Goal: Communication & Community: Answer question/provide support

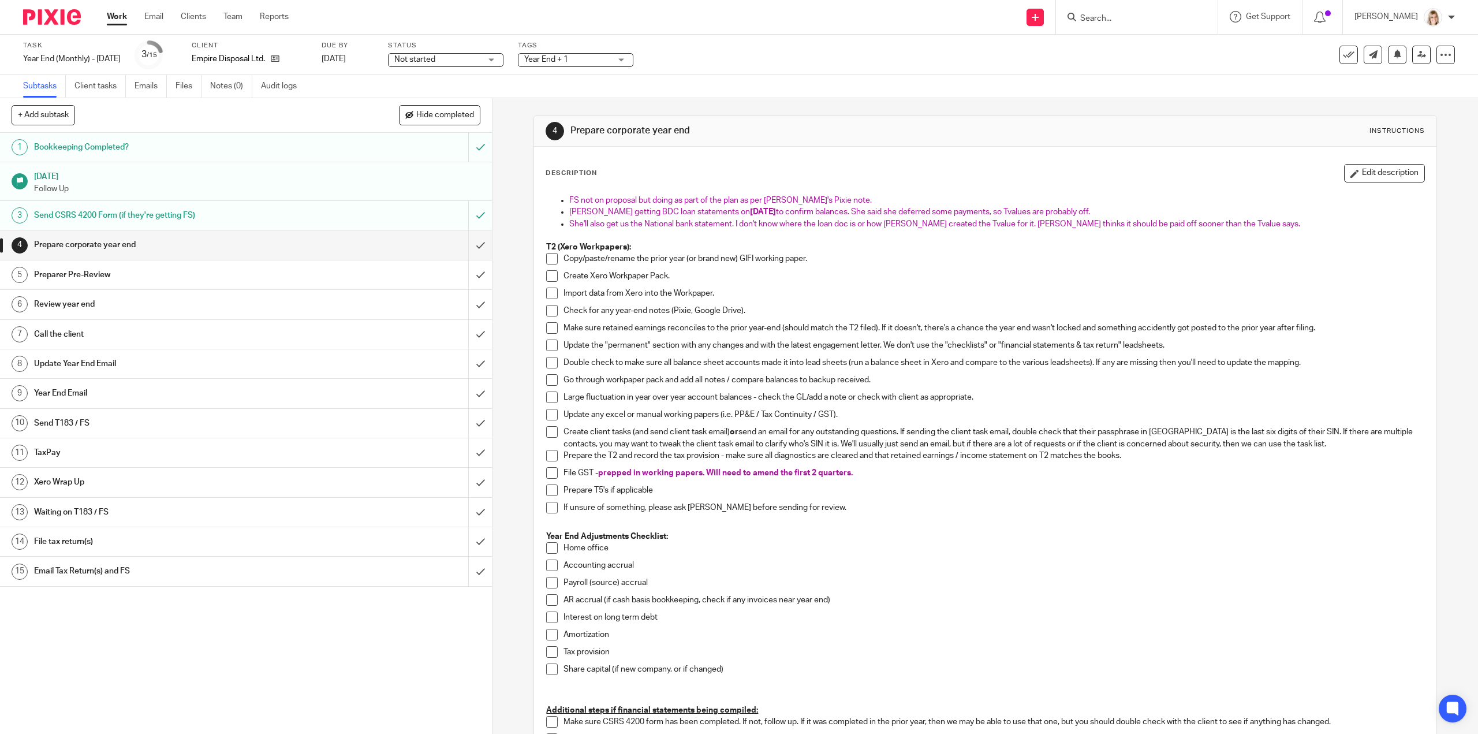
click at [1123, 20] on input "Search" at bounding box center [1131, 19] width 104 height 10
type input "magui"
click at [1180, 44] on link at bounding box center [1188, 49] width 222 height 27
click at [1173, 52] on link at bounding box center [1188, 49] width 222 height 27
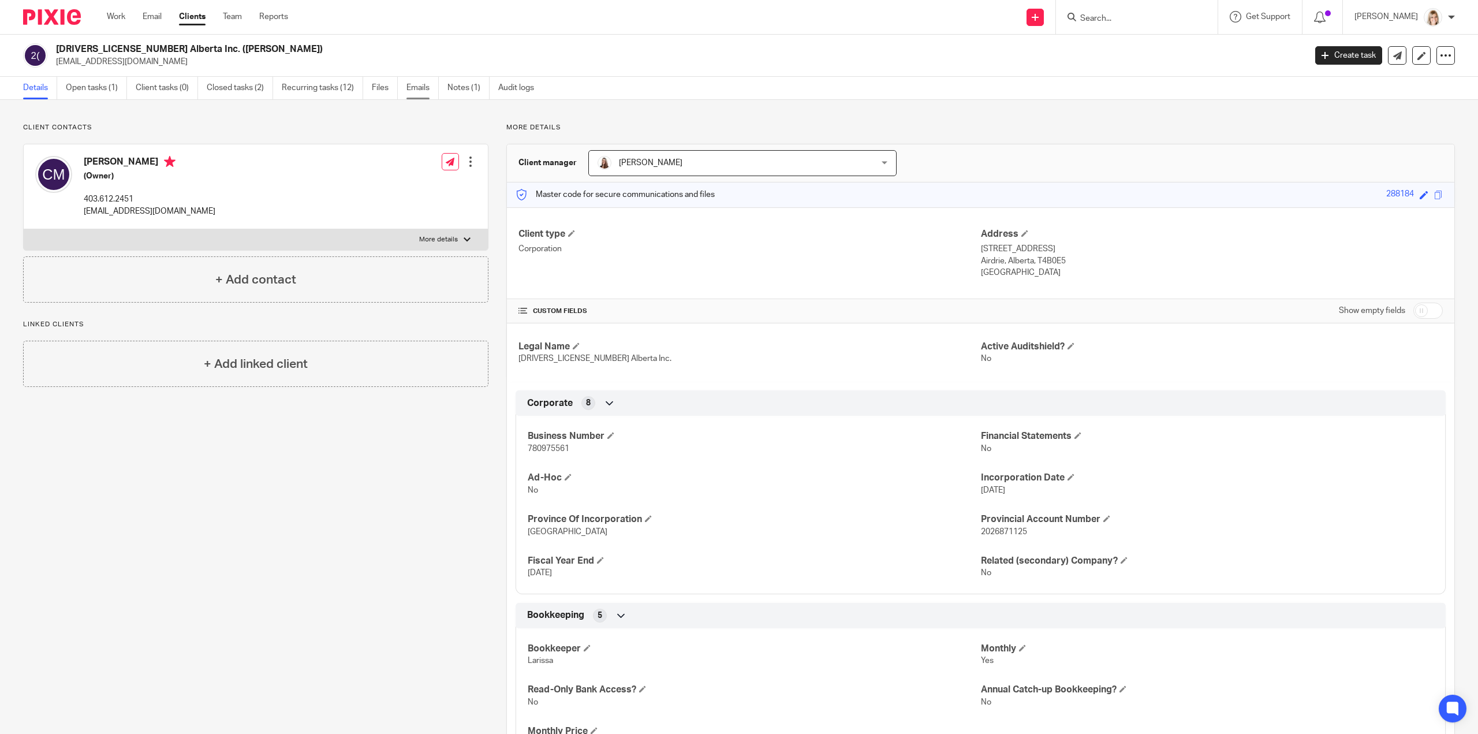
click at [423, 91] on link "Emails" at bounding box center [423, 88] width 32 height 23
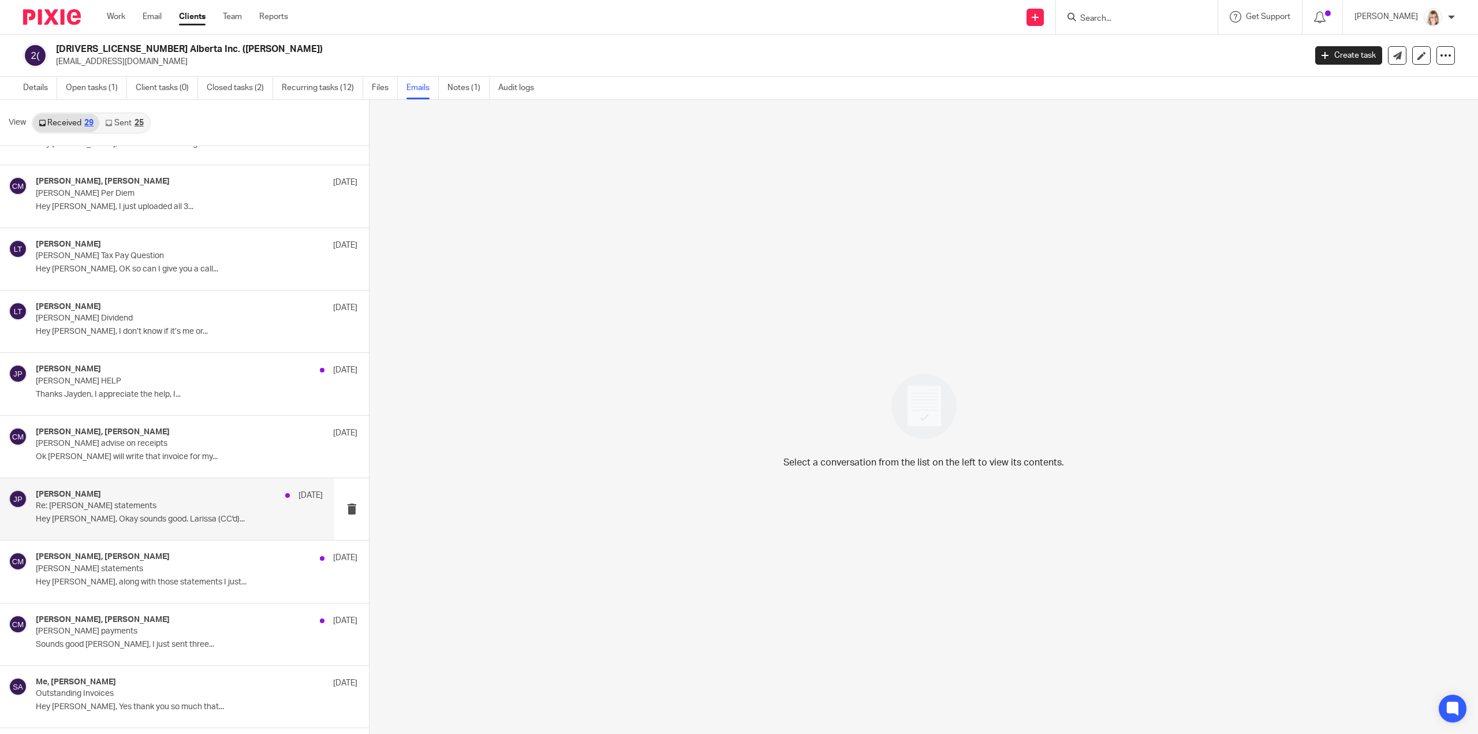
scroll to position [520, 0]
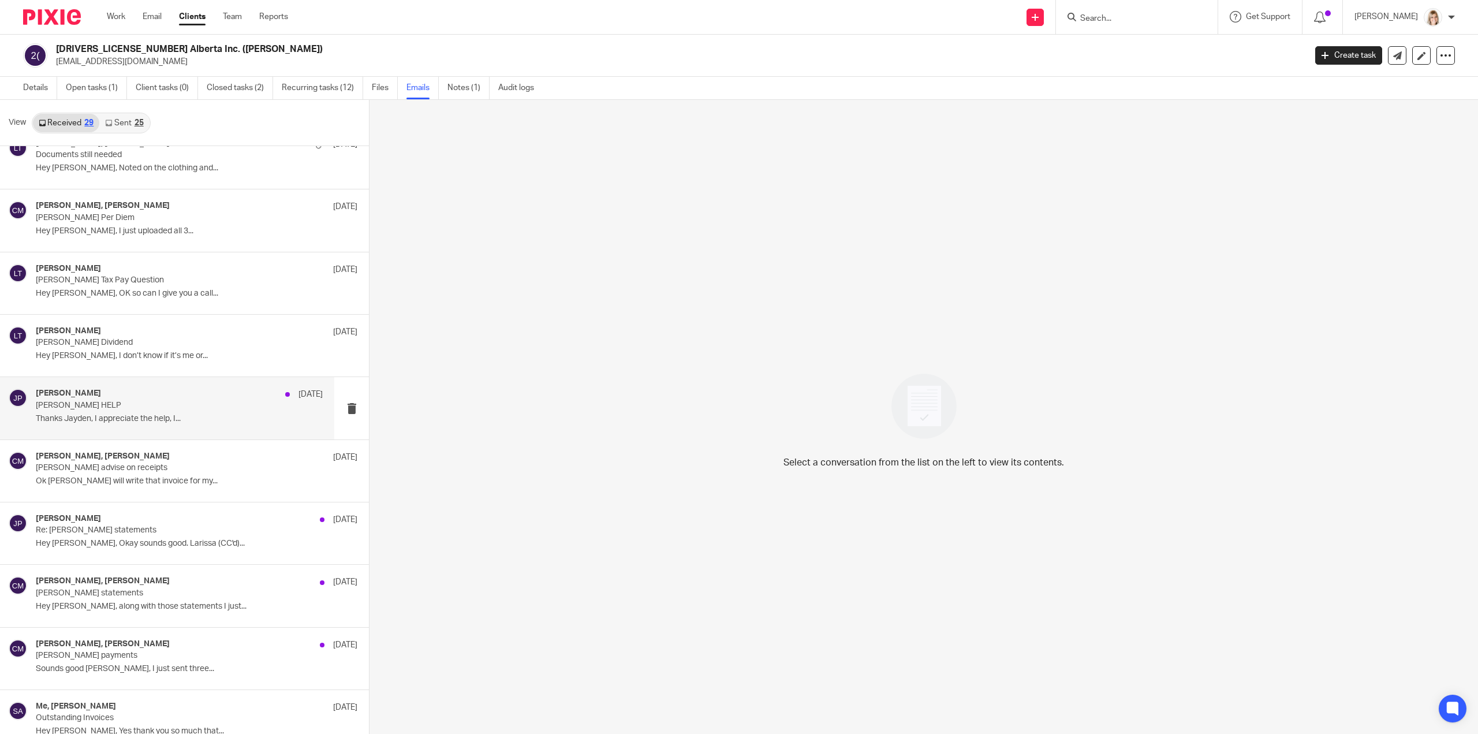
click at [207, 406] on p "[PERSON_NAME] HELP" at bounding box center [151, 406] width 230 height 10
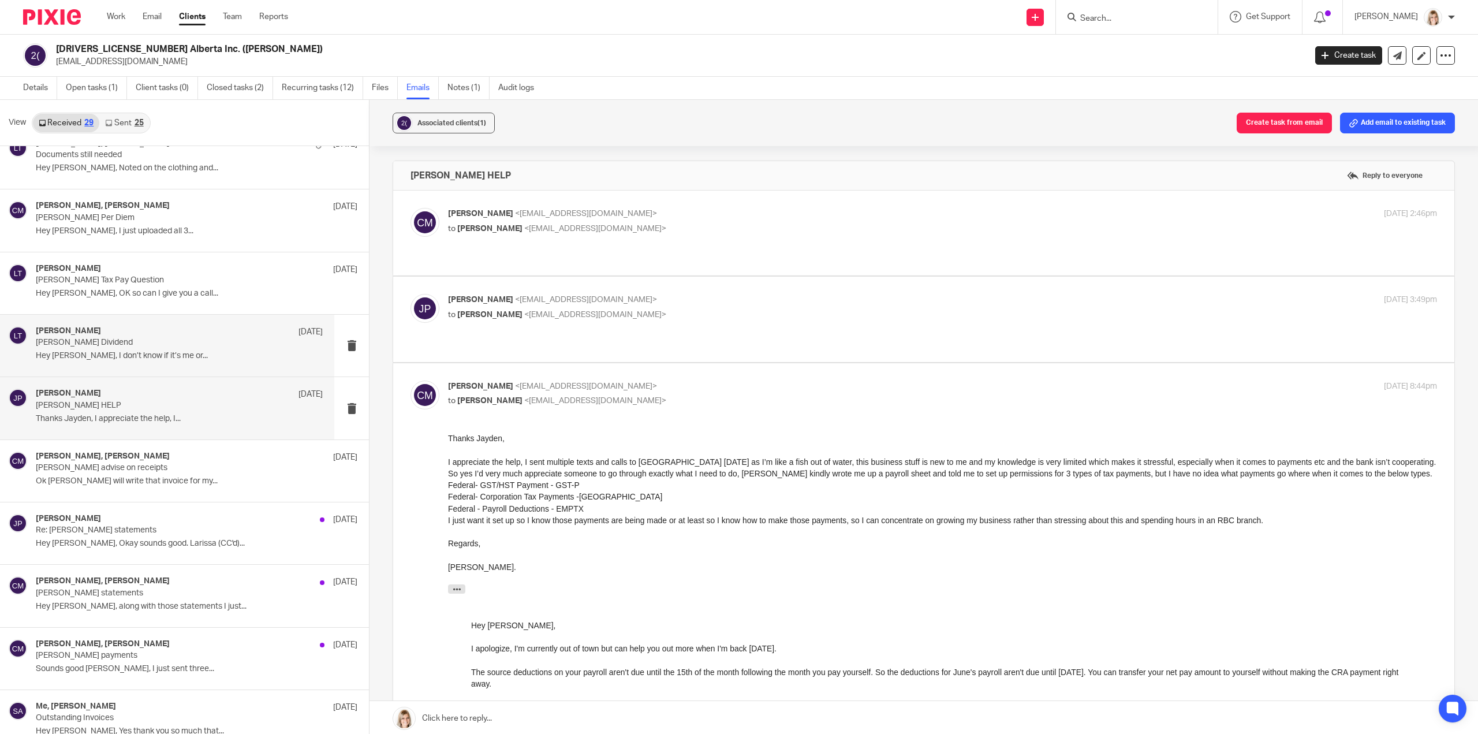
scroll to position [0, 0]
click at [211, 354] on p "Hey Larissa, I don’t know if it’s me or..." at bounding box center [179, 356] width 287 height 10
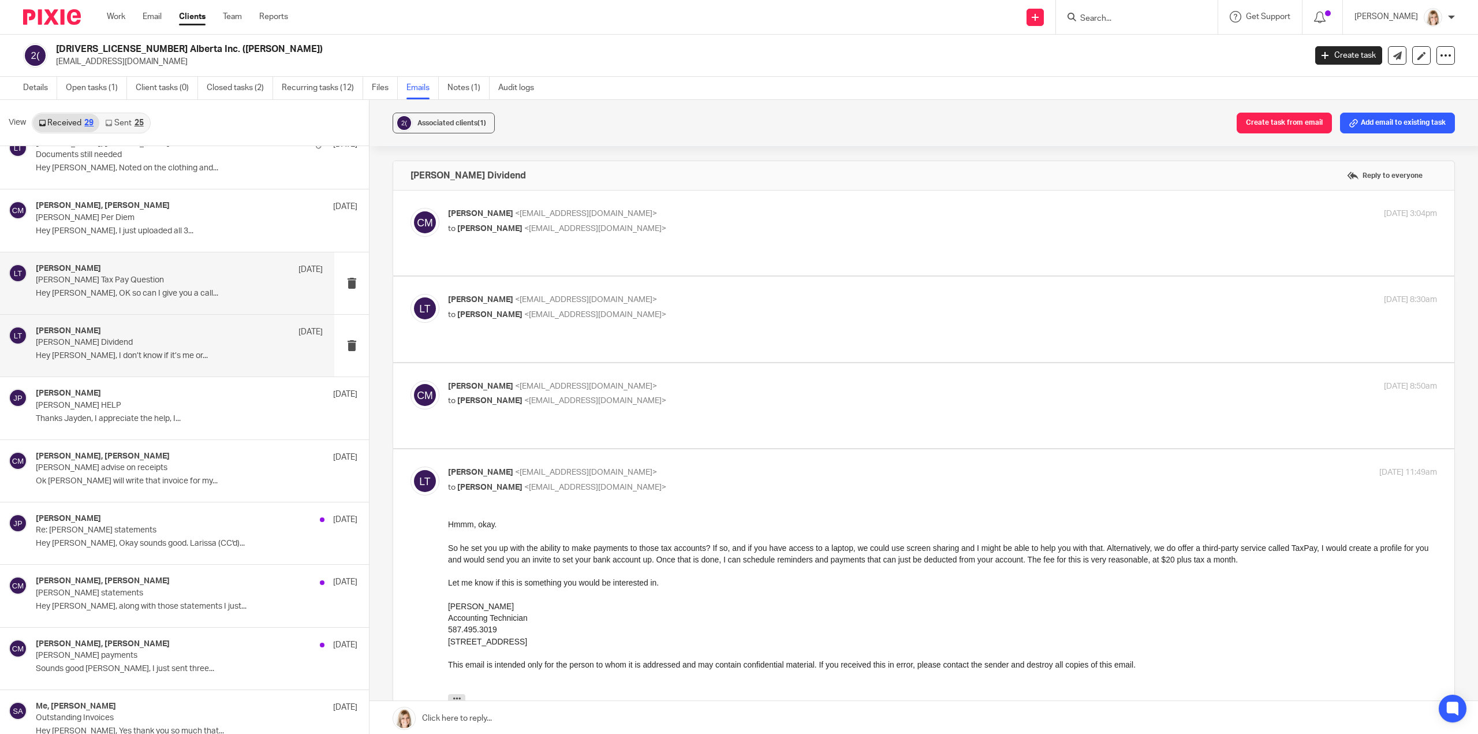
click at [186, 297] on div "Larissa Teichman Jun 17 Chris Maguire Tax Pay Question Hey Larissa, OK so can I…" at bounding box center [179, 283] width 287 height 39
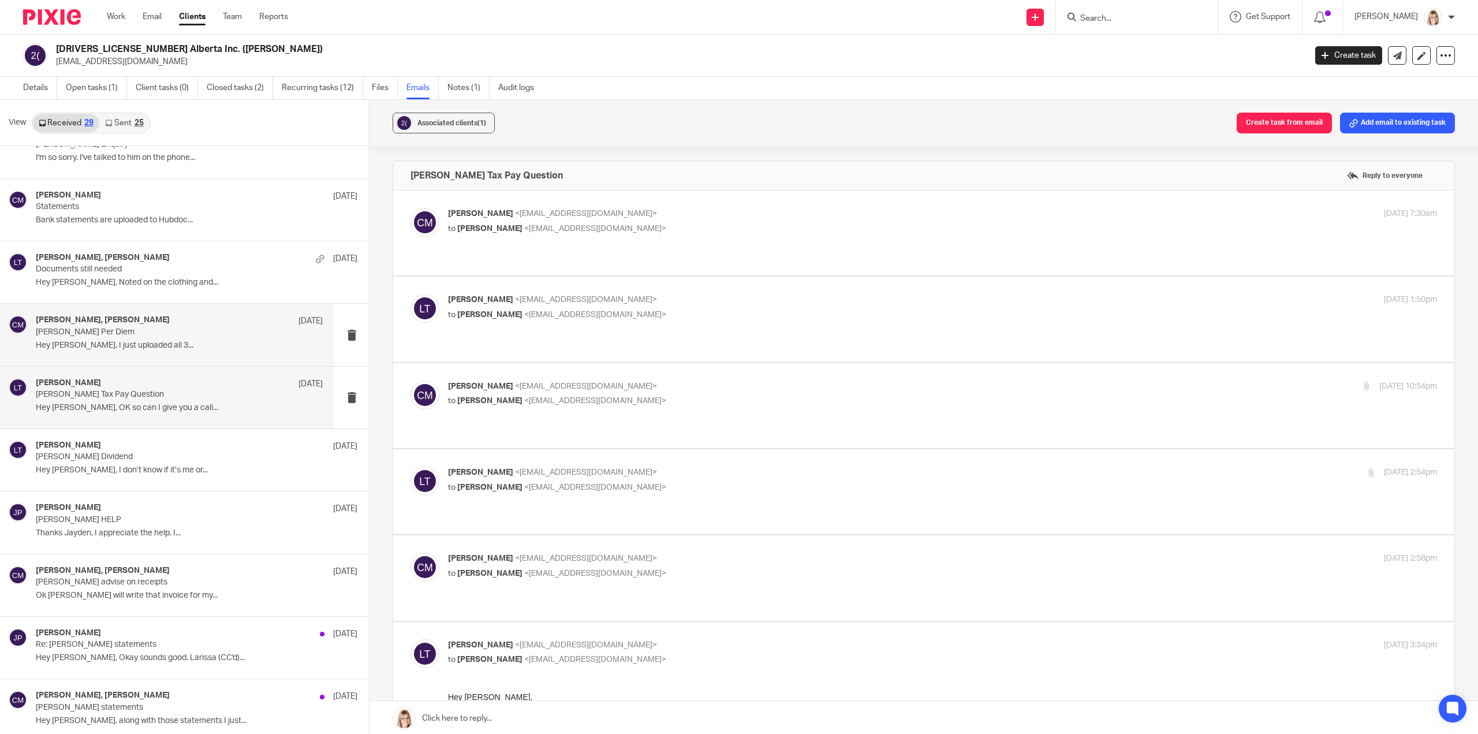
scroll to position [404, 0]
click at [573, 553] on div "Chris Maguire <chriserd@outlook.com> to Larissa Teichman <larissa@simplifyaccou…" at bounding box center [924, 578] width 1027 height 50
click at [597, 535] on label at bounding box center [923, 577] width 1061 height 85
click at [411, 552] on input "checkbox" at bounding box center [410, 552] width 1 height 1
checkbox input "true"
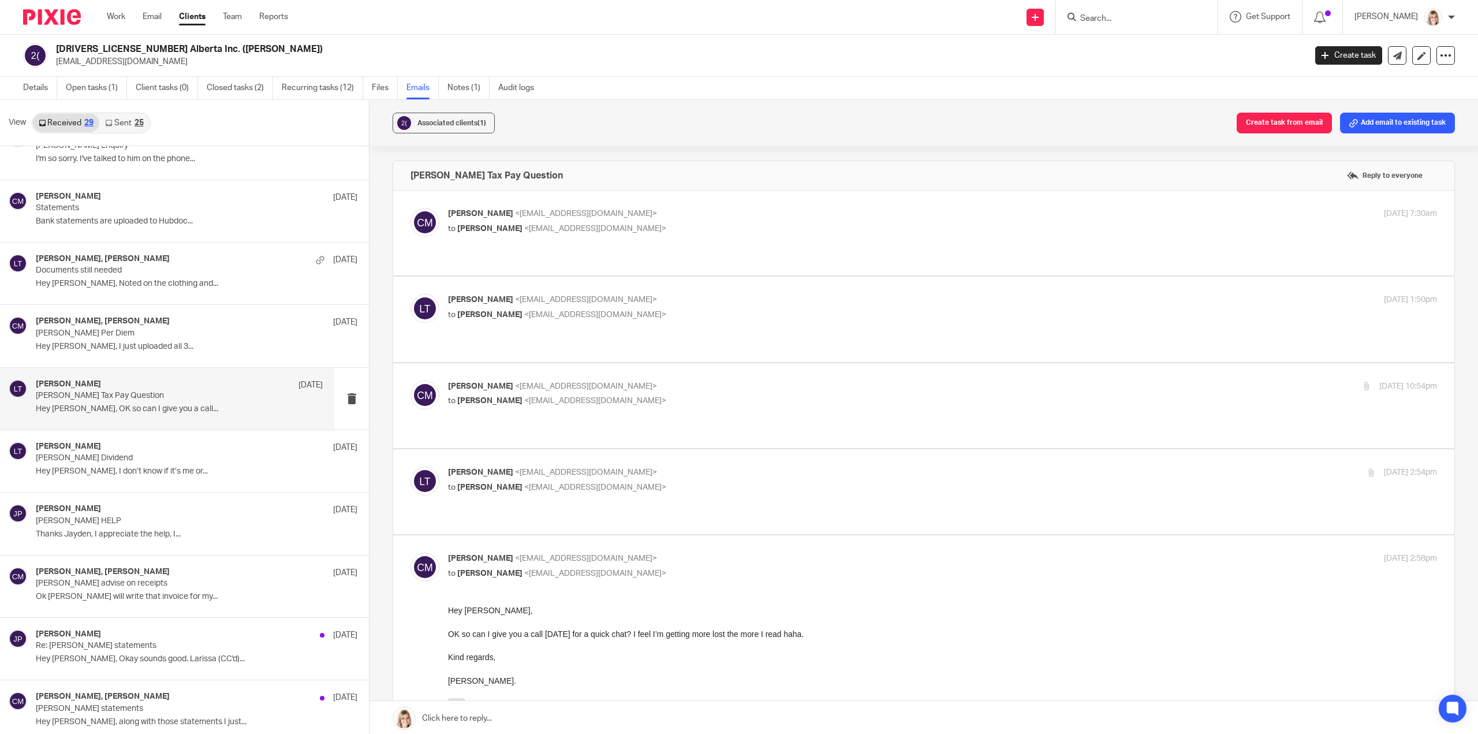
scroll to position [0, 0]
click at [641, 482] on p "to Chris Maguire <chriserd@outlook.com>" at bounding box center [777, 488] width 659 height 12
checkbox input "true"
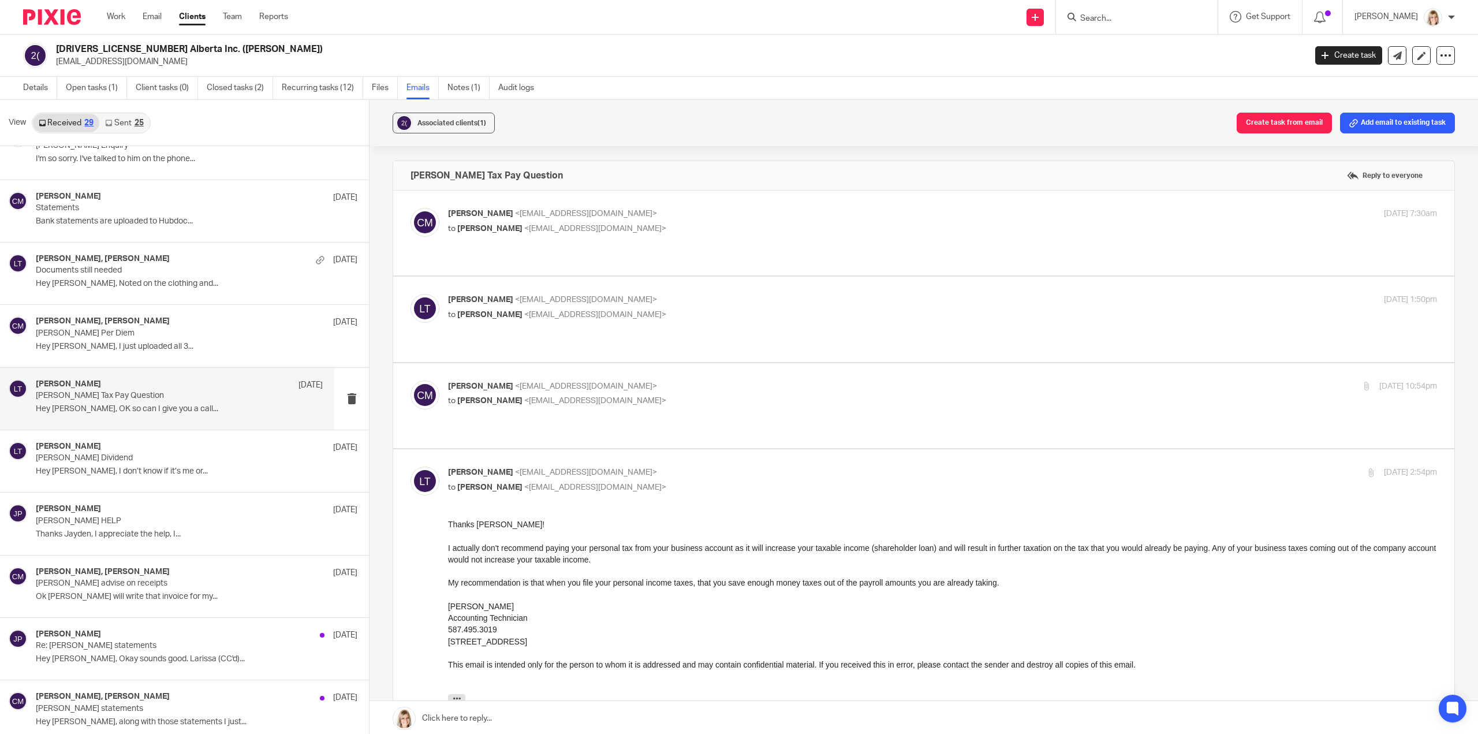
click at [664, 395] on p "to Larissa Teichman <larissa@simplifyaccounting.ca>" at bounding box center [777, 401] width 659 height 12
checkbox input "true"
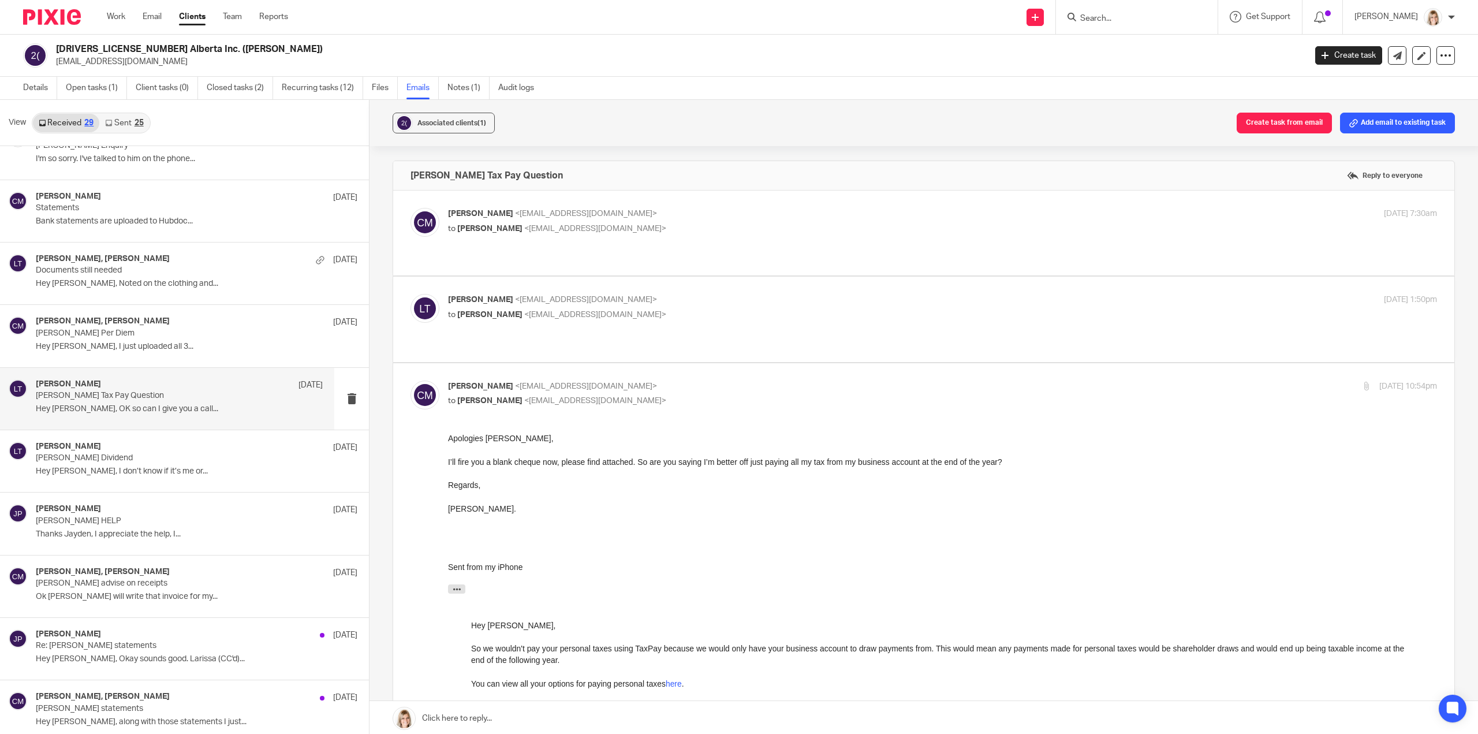
click at [692, 312] on div "Larissa Teichman <larissa@simplifyaccounting.ca> to Chris Maguire <chriserd@out…" at bounding box center [924, 319] width 1027 height 50
click at [691, 316] on div "Larissa Teichman <larissa@simplifyaccounting.ca> to Chris Maguire <chriserd@out…" at bounding box center [924, 319] width 1027 height 50
click at [702, 308] on div "Larissa Teichman <larissa@simplifyaccounting.ca> to Chris Maguire <chriserd@out…" at bounding box center [942, 308] width 989 height 29
checkbox input "true"
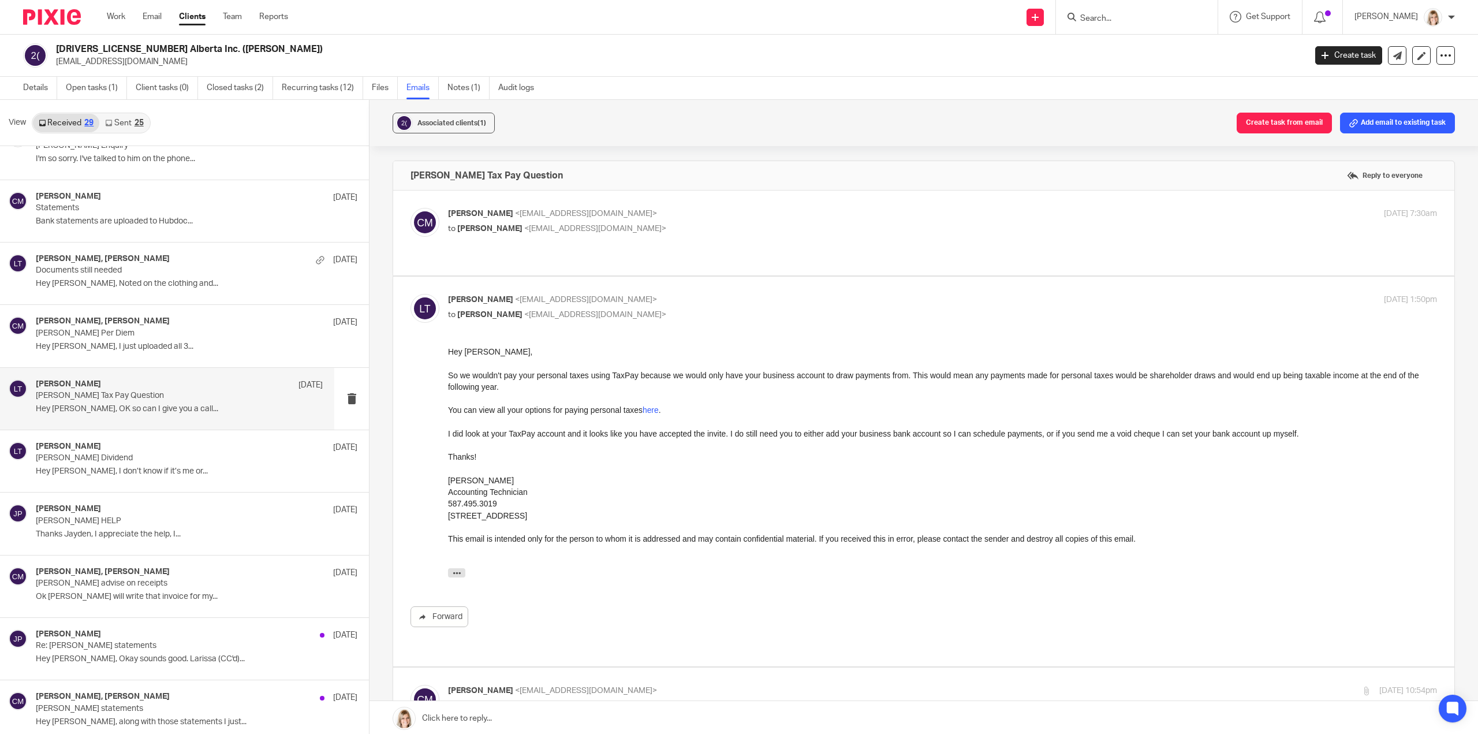
click at [701, 233] on p "to Larissa Teichman <larissa@simplifyaccounting.ca>" at bounding box center [777, 229] width 659 height 12
checkbox input "true"
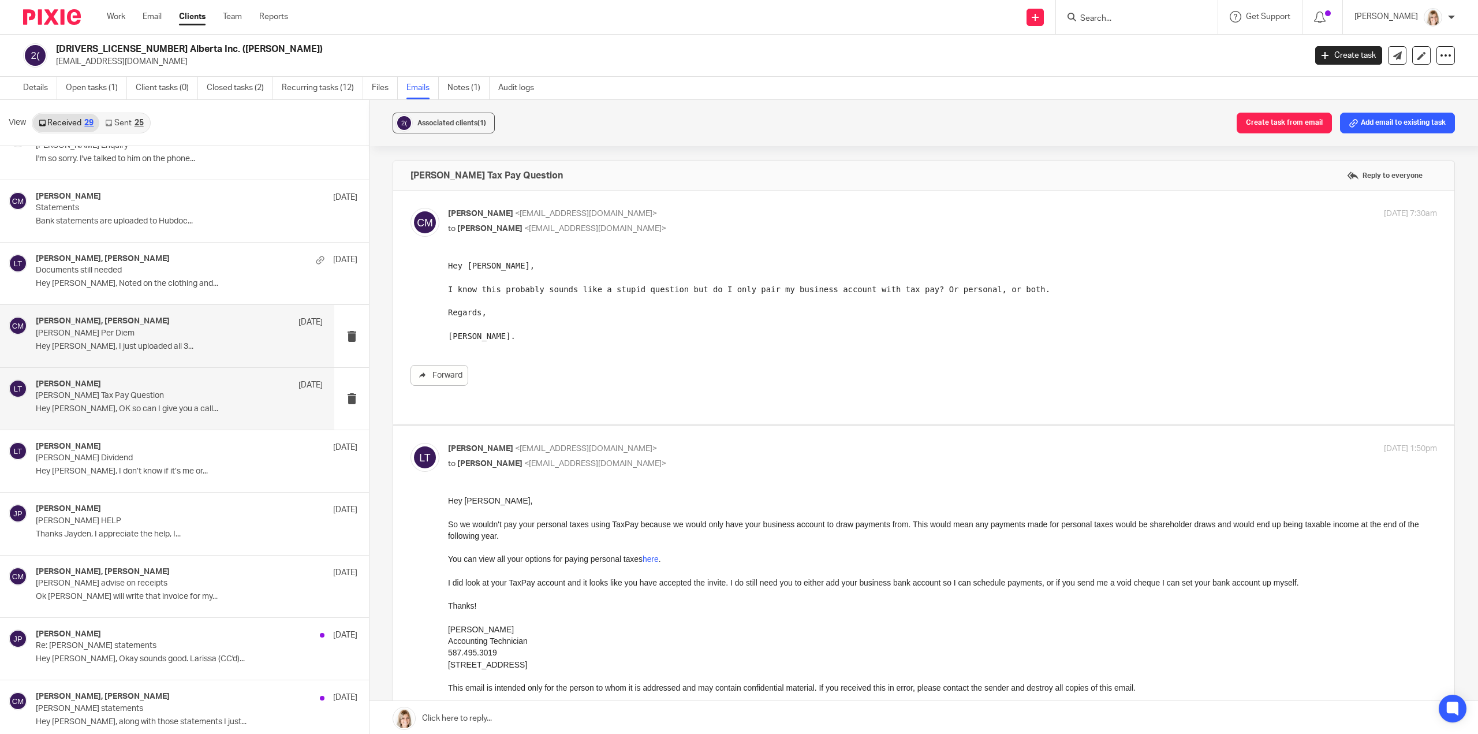
click at [209, 344] on p "Hey Larissa, I just uploaded all 3..." at bounding box center [179, 347] width 287 height 10
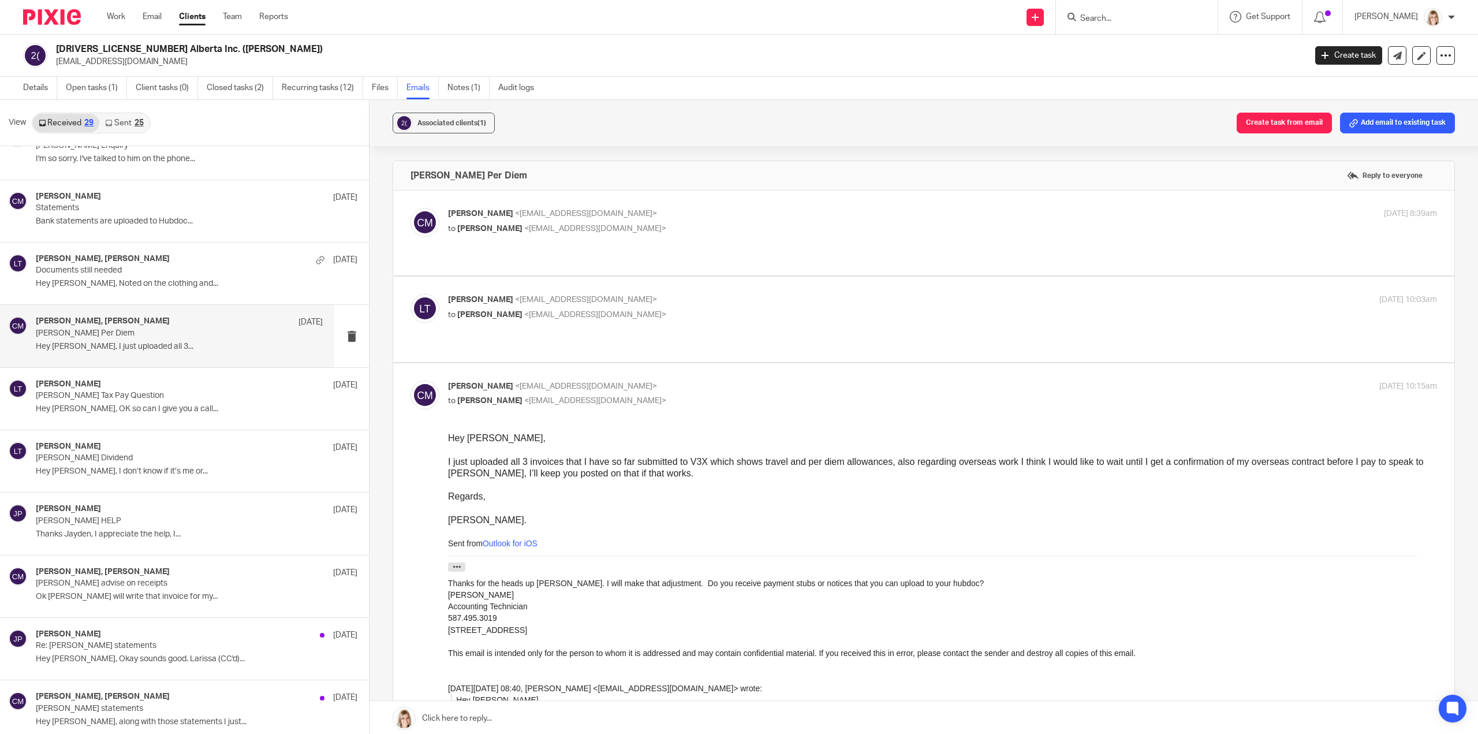
click at [674, 315] on div "Larissa Teichman <larissa@simplifyaccounting.ca> to Chris Maguire <chriserd@out…" at bounding box center [924, 319] width 1027 height 50
click at [674, 309] on p "to Chris Maguire <chriserd@outlook.com>" at bounding box center [777, 315] width 659 height 12
checkbox input "true"
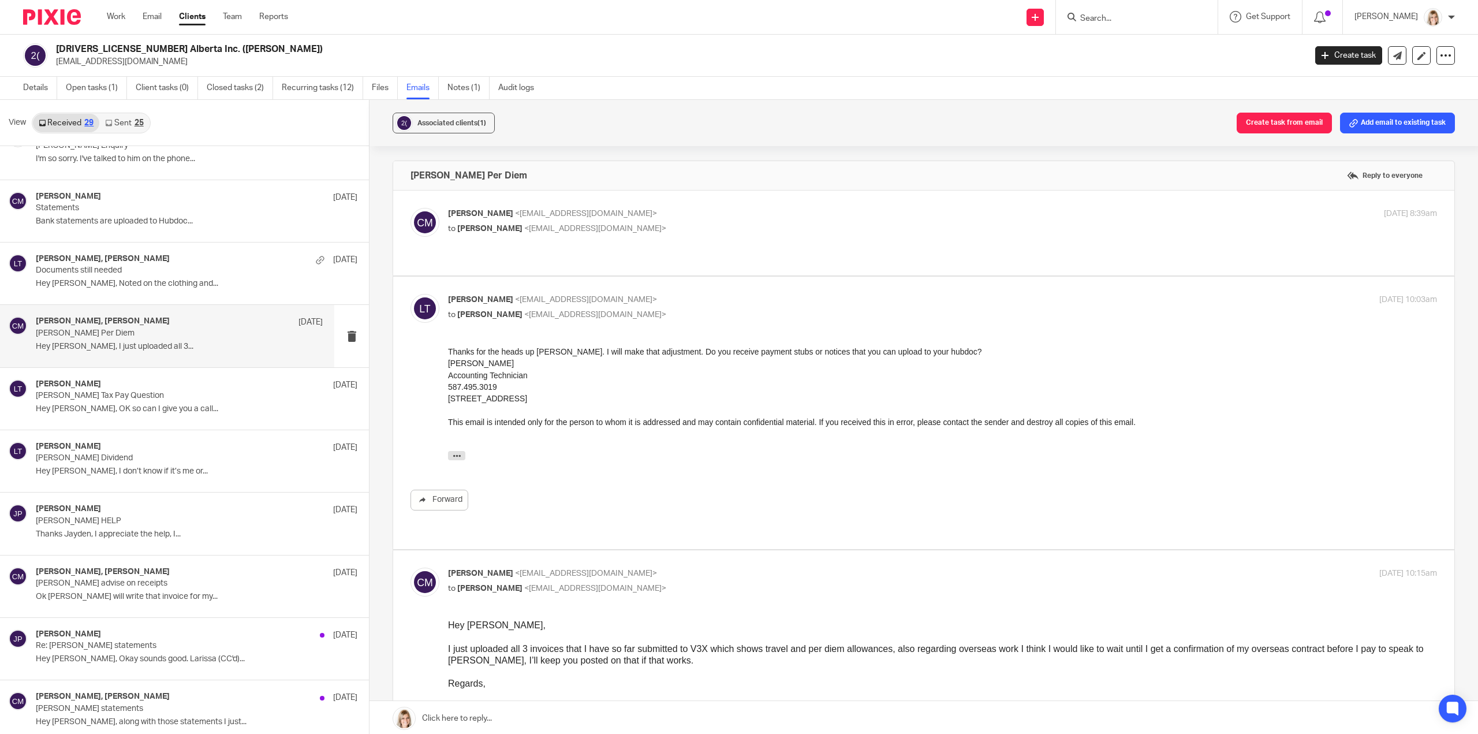
click at [684, 235] on div "Chris Maguire <chriserd@outlook.com> to Larissa Teichman <larissa@simplifyaccou…" at bounding box center [942, 222] width 989 height 29
checkbox input "true"
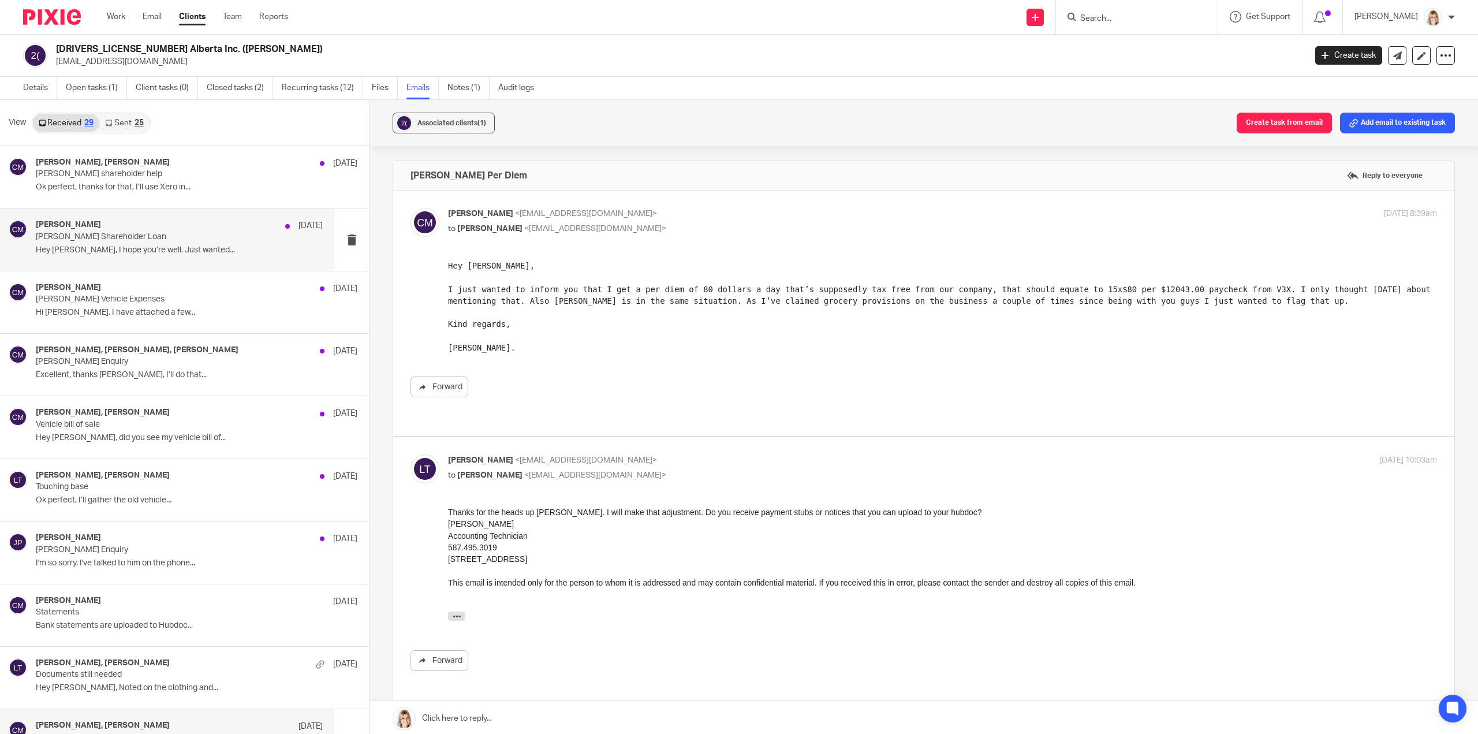
click at [224, 250] on p "Hey Larissa, I hope you’re well. Just wanted..." at bounding box center [179, 250] width 287 height 10
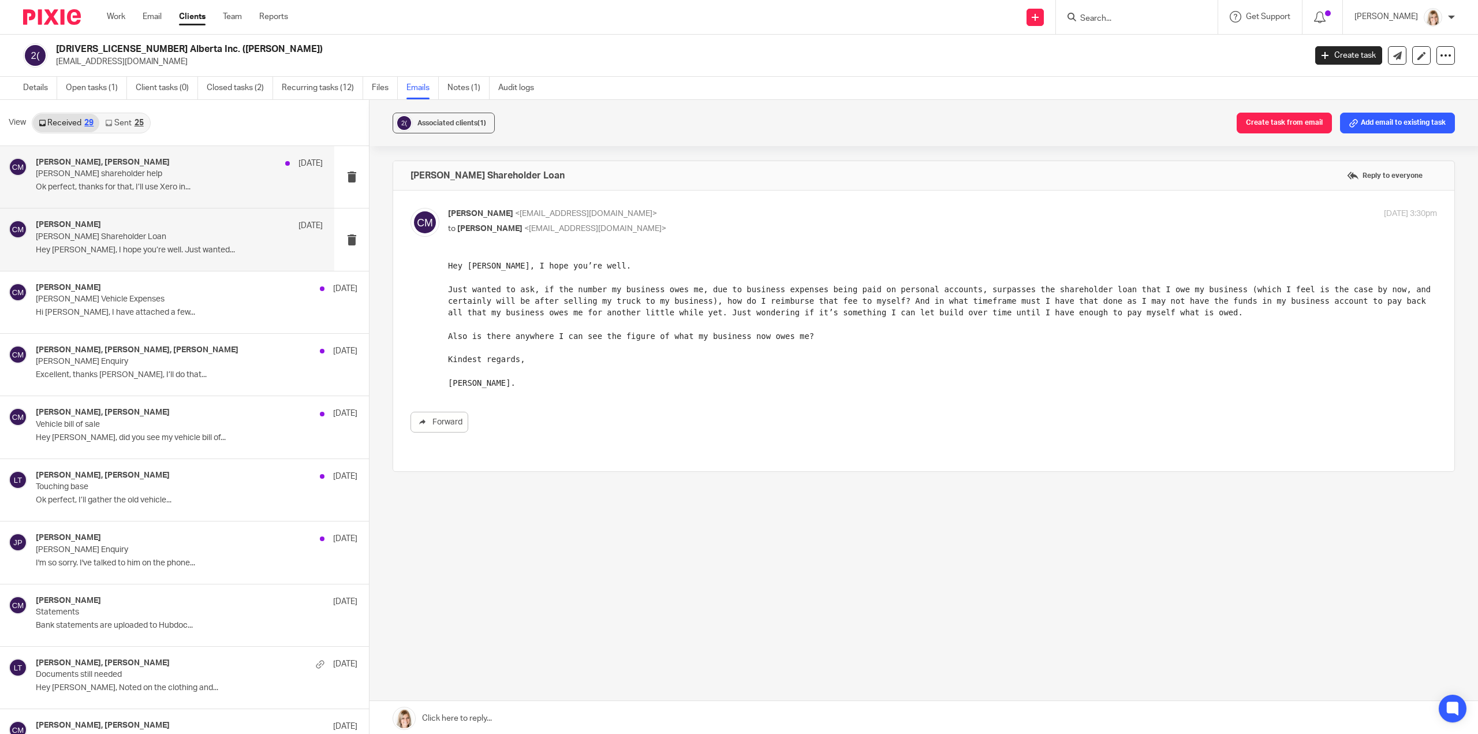
click at [202, 188] on p "Ok perfect, thanks for that, I’ll use Xero in..." at bounding box center [179, 187] width 287 height 10
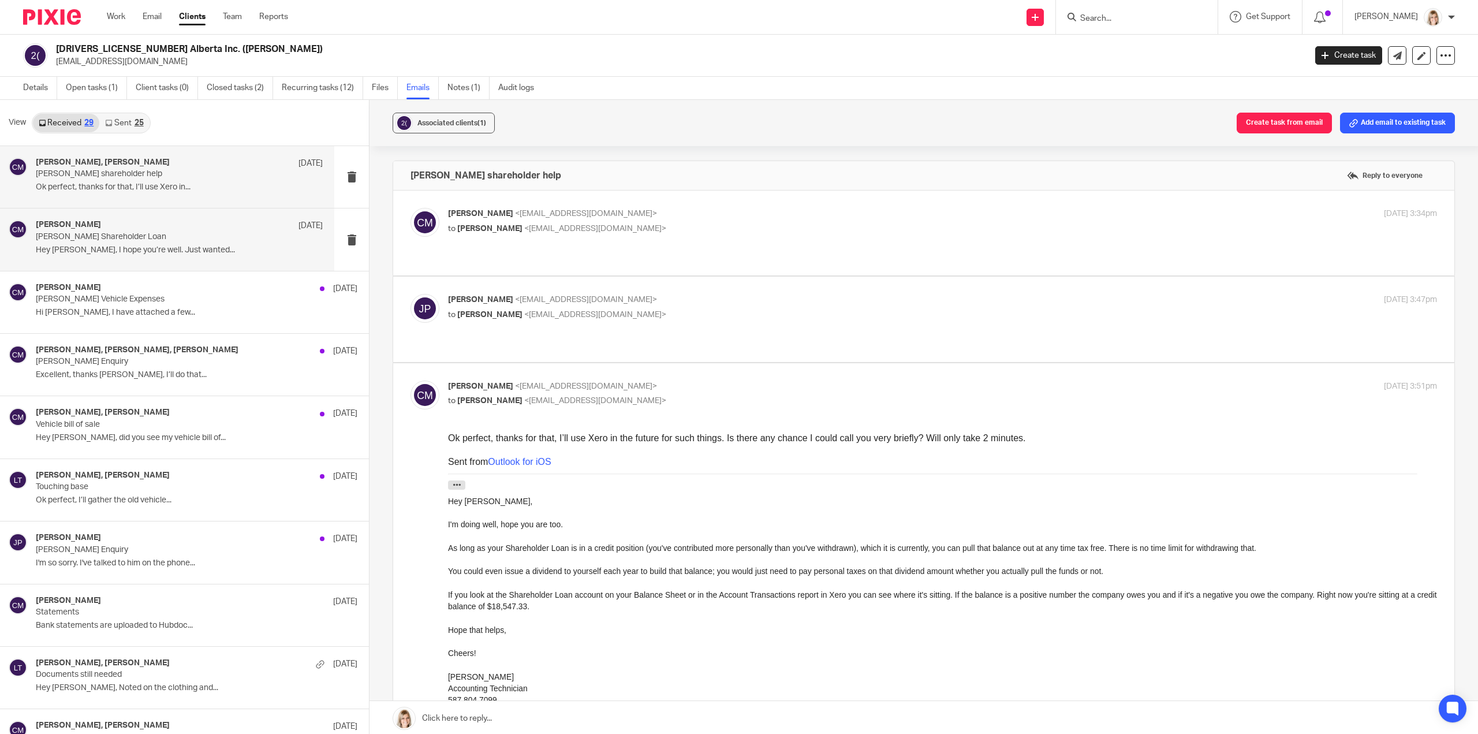
click at [213, 245] on p "Hey Larissa, I hope you’re well. Just wanted..." at bounding box center [179, 250] width 287 height 10
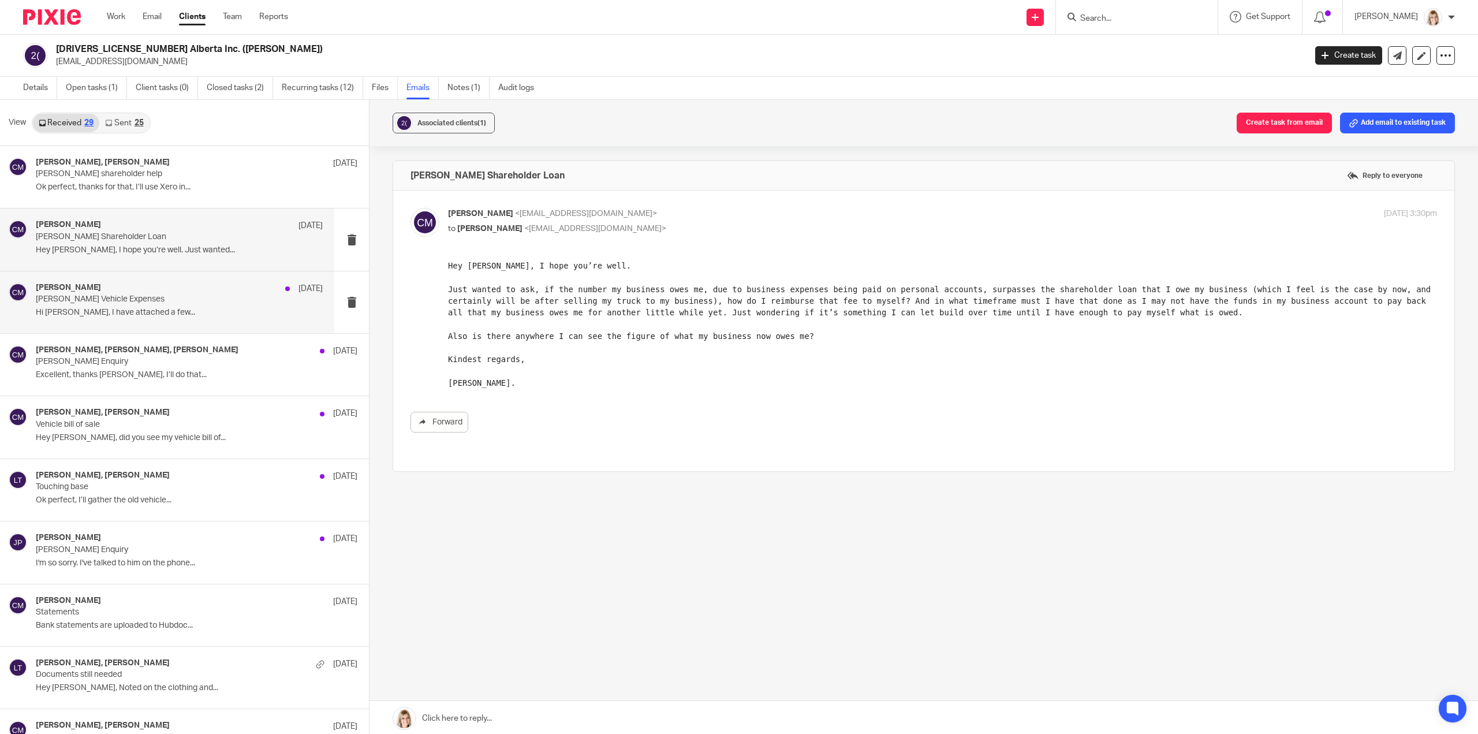
click at [210, 313] on p "Hi Larissa, I have attached a few..." at bounding box center [179, 313] width 287 height 10
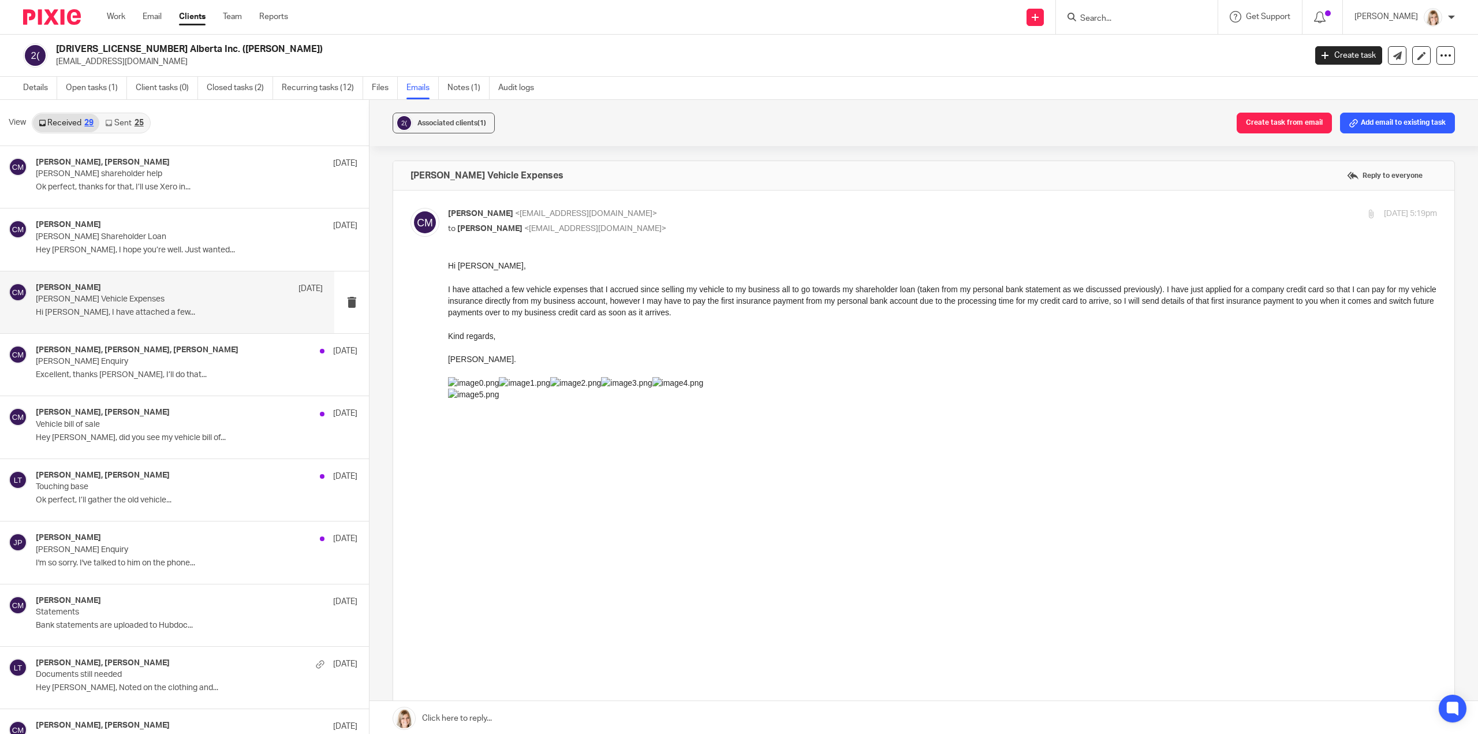
drag, startPoint x: 888, startPoint y: 550, endPoint x: 465, endPoint y: 293, distance: 495.2
drag, startPoint x: 650, startPoint y: 288, endPoint x: 784, endPoint y: 286, distance: 134.5
click at [784, 286] on div "I have attached a few vehicle expenses that I accrued since selling my vehicle …" at bounding box center [942, 301] width 989 height 35
click at [754, 330] on div "Kind regards," at bounding box center [942, 336] width 989 height 12
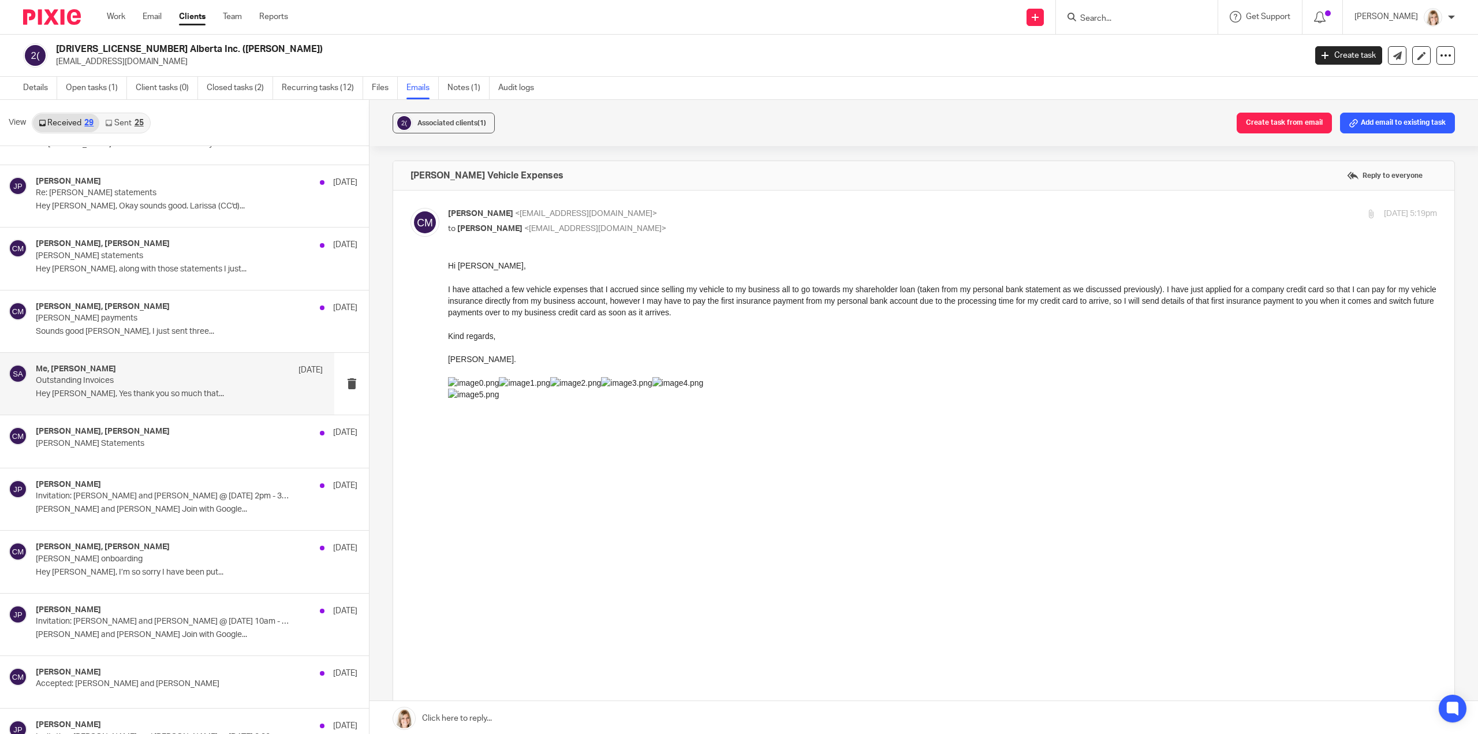
scroll to position [728, 0]
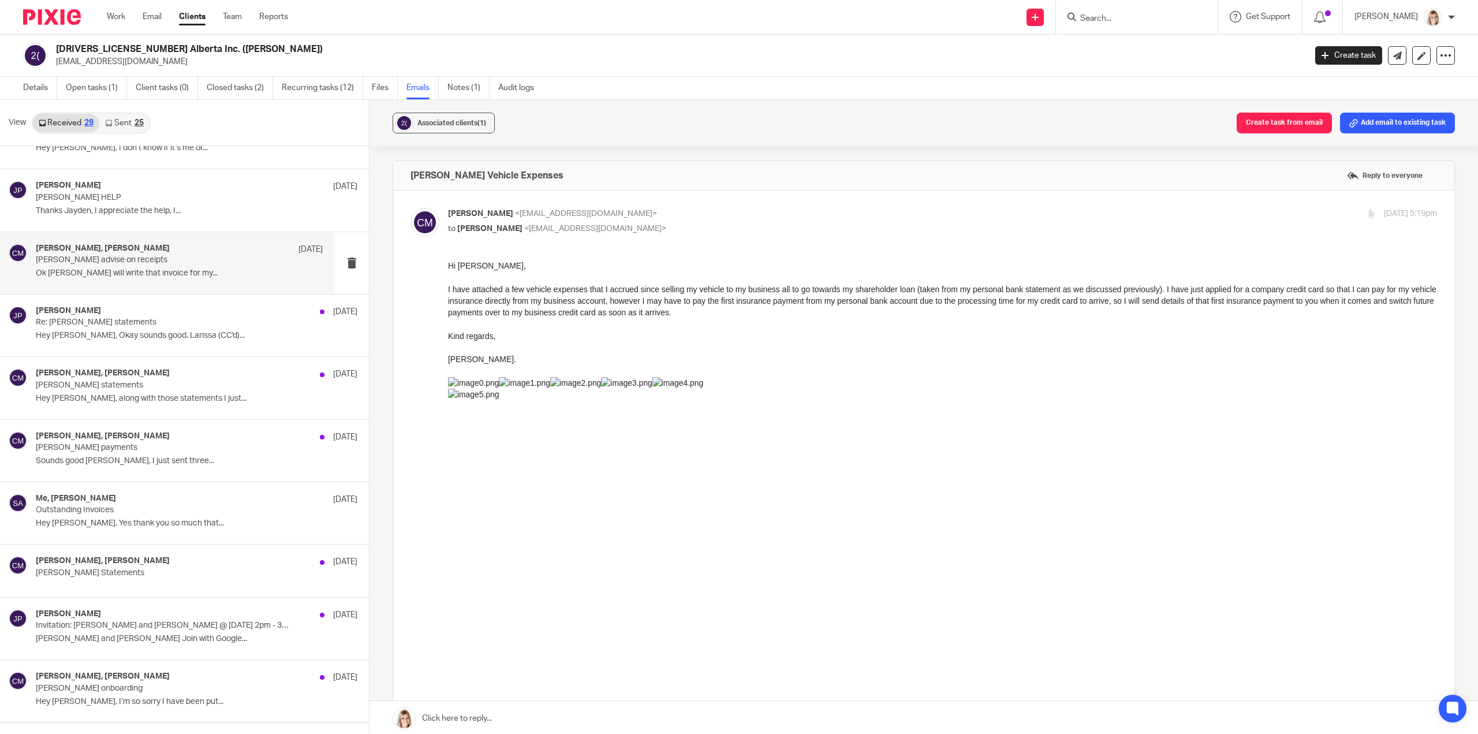
click at [222, 273] on p "Ok Larissa I will write that invoice for my..." at bounding box center [179, 274] width 287 height 10
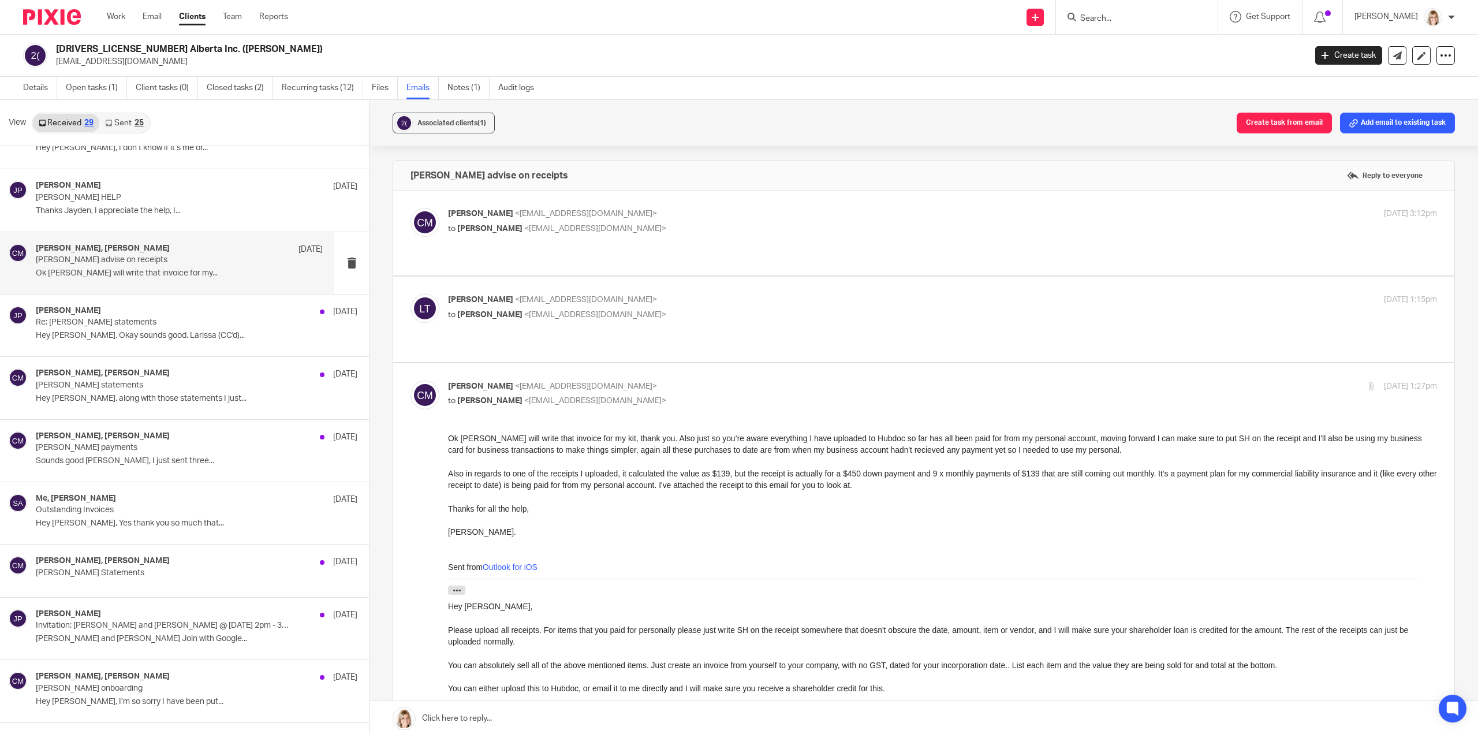
scroll to position [0, 0]
click at [584, 240] on div "Chris Maguire <chriserd@outlook.com> to Larissa Teichman <larissa@simplifyaccou…" at bounding box center [924, 233] width 1027 height 50
click at [586, 250] on label at bounding box center [923, 233] width 1061 height 85
click at [411, 208] on input "checkbox" at bounding box center [410, 207] width 1 height 1
checkbox input "true"
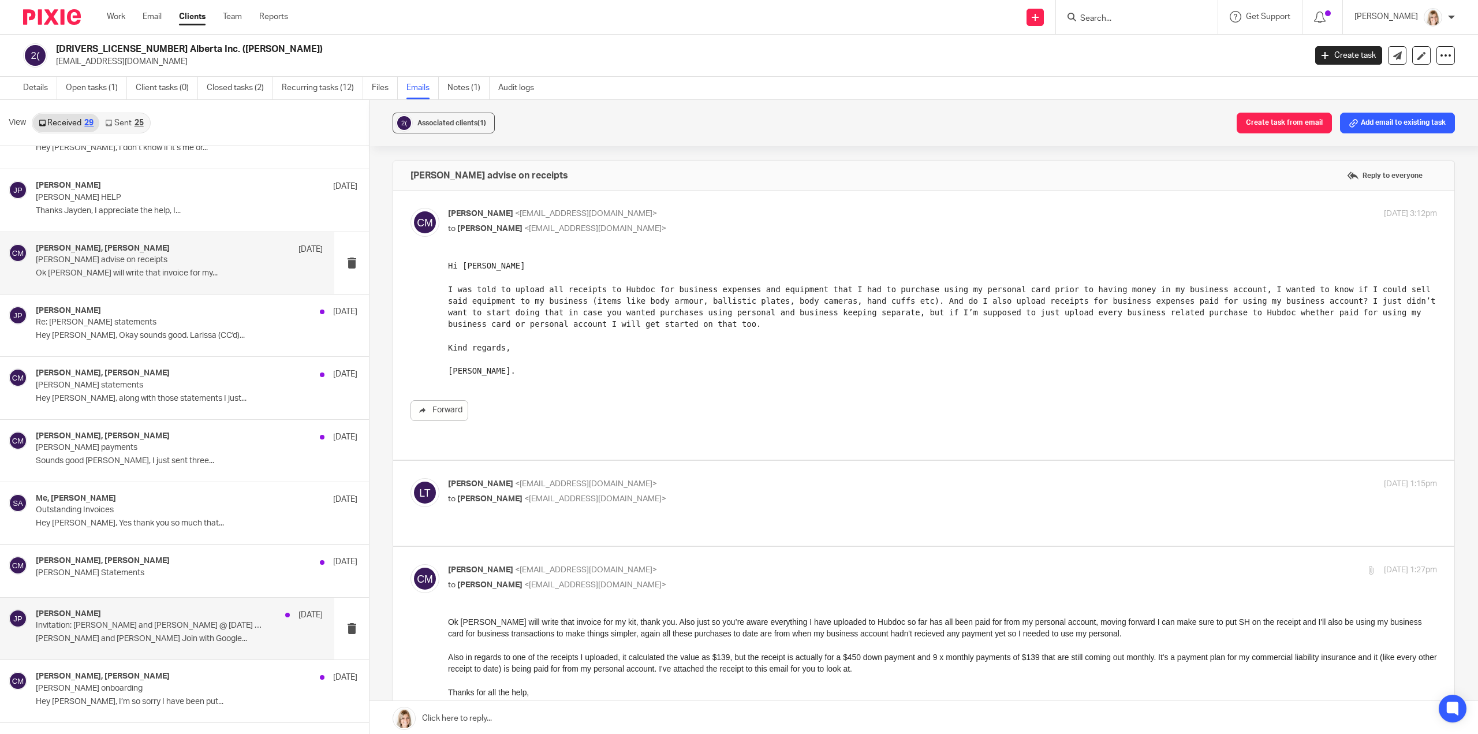
click at [171, 635] on p "Chris Maguire and Jayde Penner Join with Google..." at bounding box center [179, 639] width 287 height 10
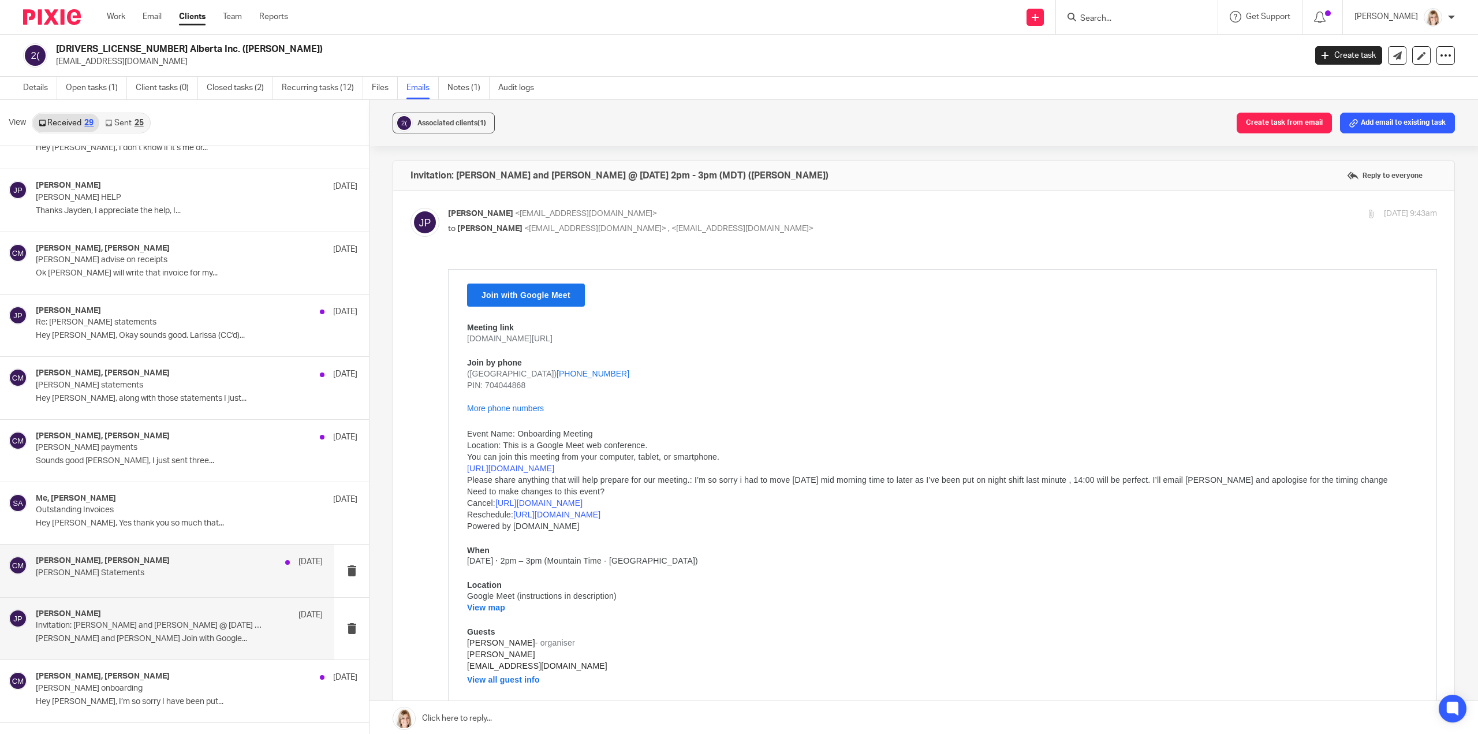
click at [169, 568] on p "Chris Maguire Statements" at bounding box center [151, 573] width 230 height 10
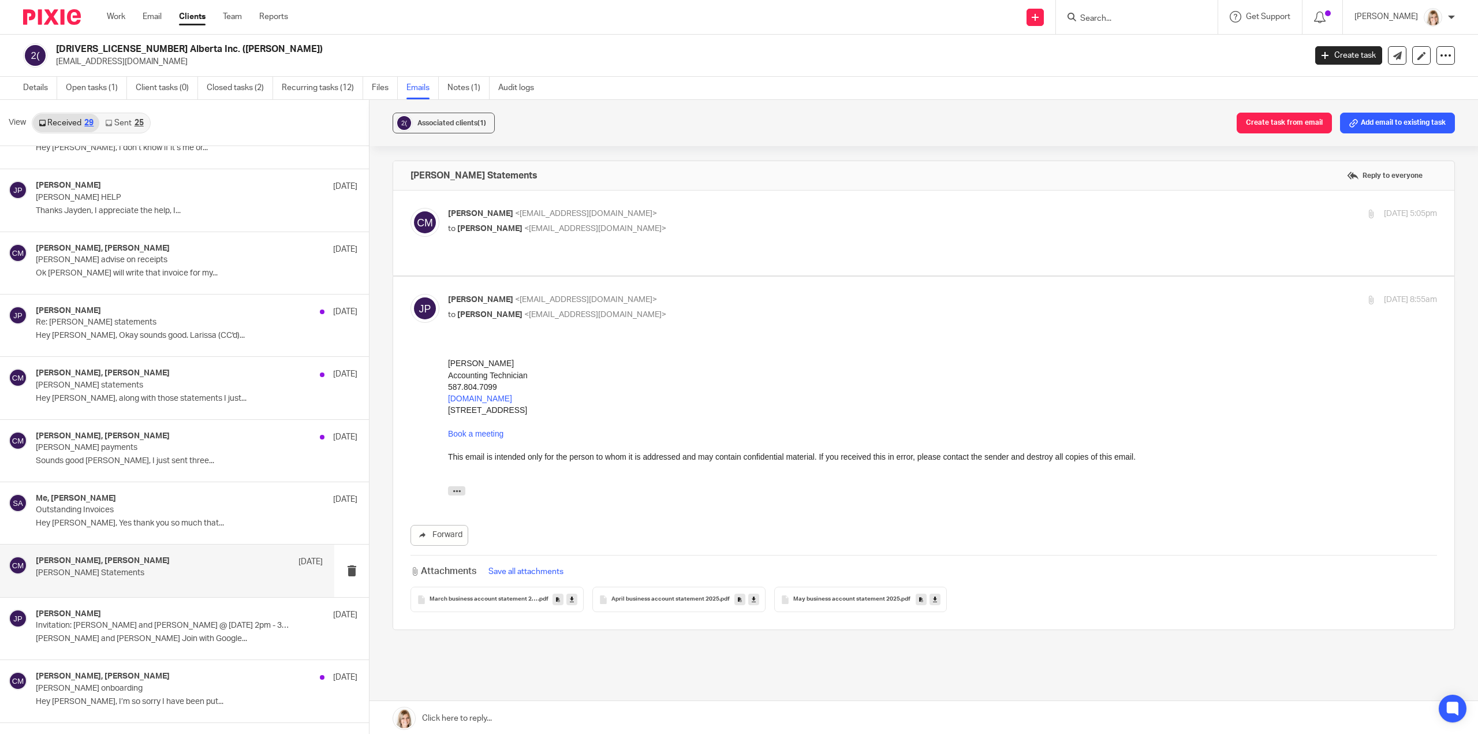
click at [669, 236] on label at bounding box center [923, 233] width 1061 height 85
click at [411, 208] on input "checkbox" at bounding box center [410, 207] width 1 height 1
checkbox input "true"
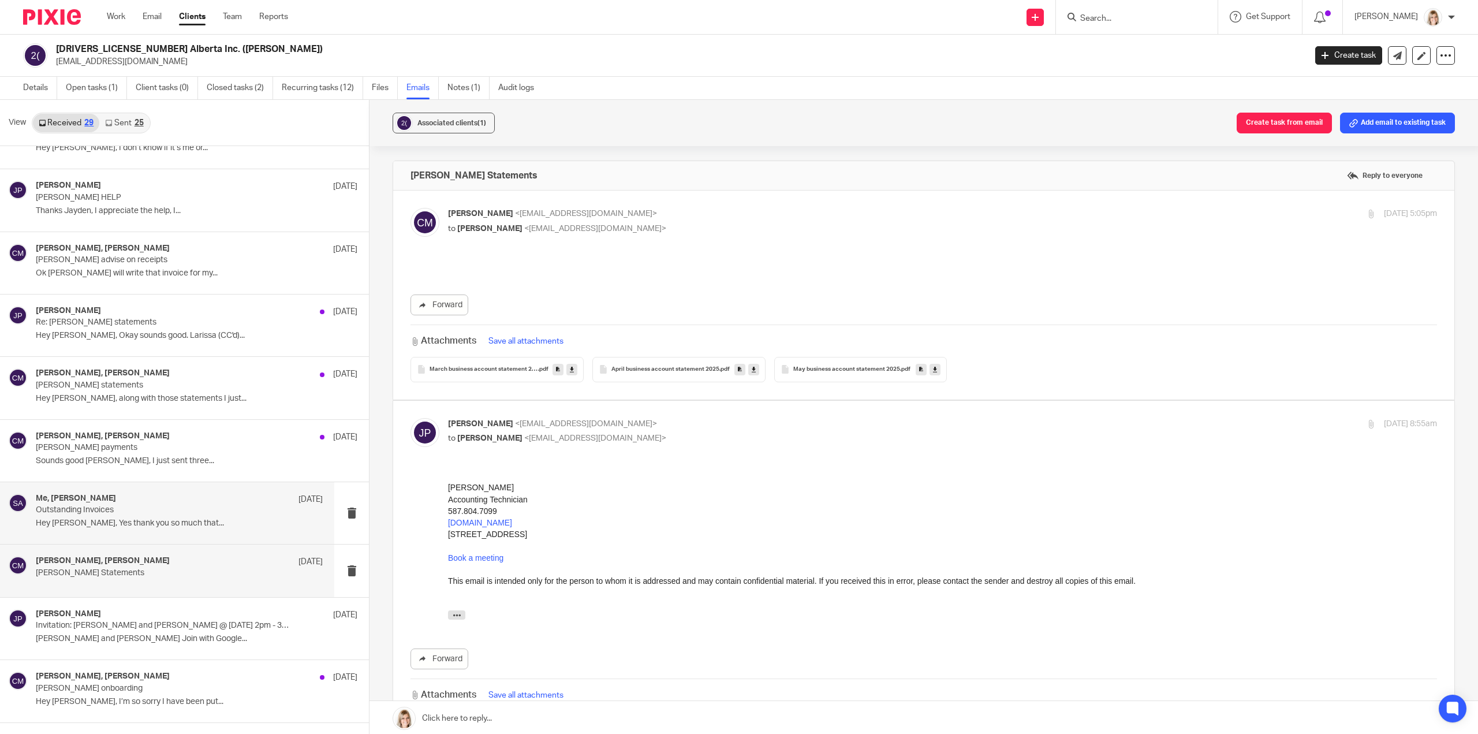
click at [161, 519] on p "Hey Doria, Yes thank you so much that..." at bounding box center [179, 524] width 287 height 10
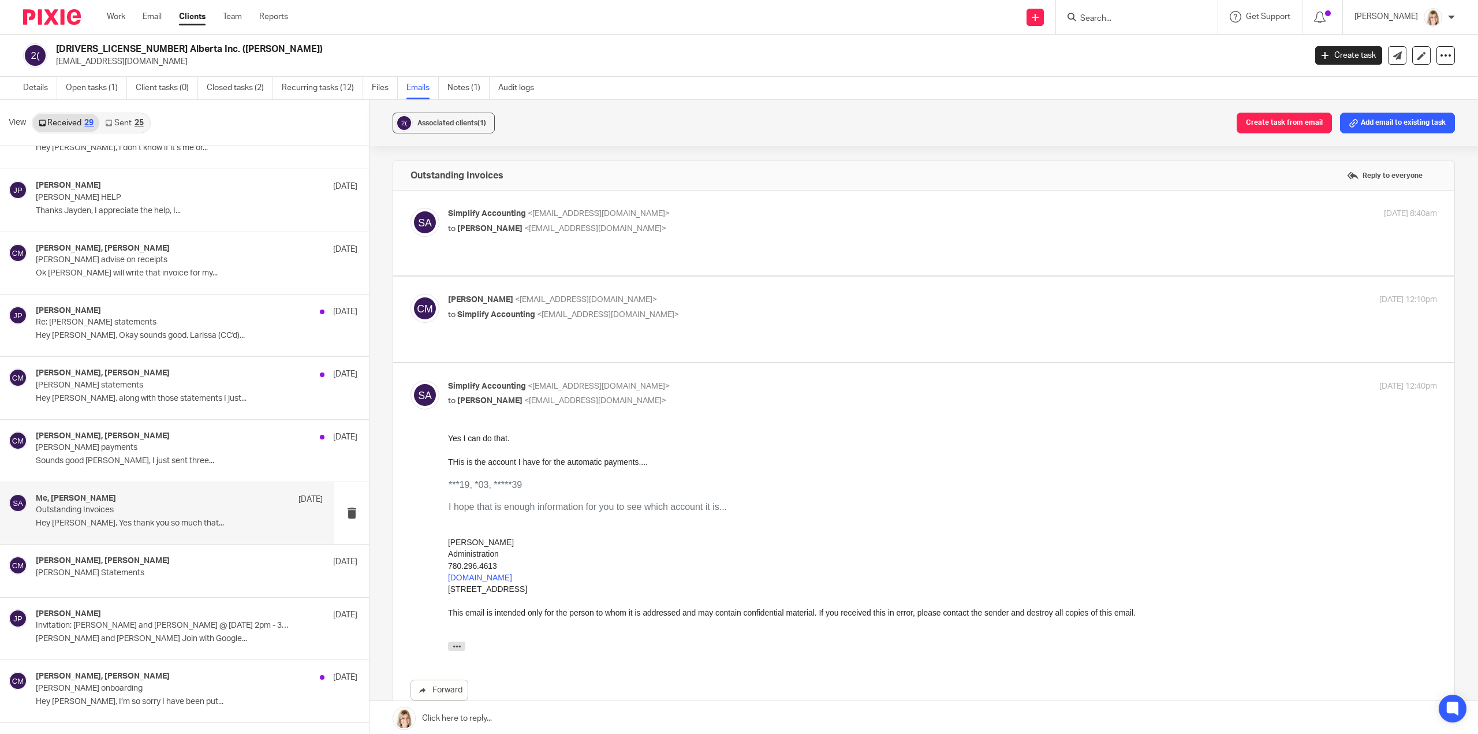
click at [702, 309] on p "to Simplify Accounting <info@simplifyaccounting.ca>" at bounding box center [777, 315] width 659 height 12
checkbox input "true"
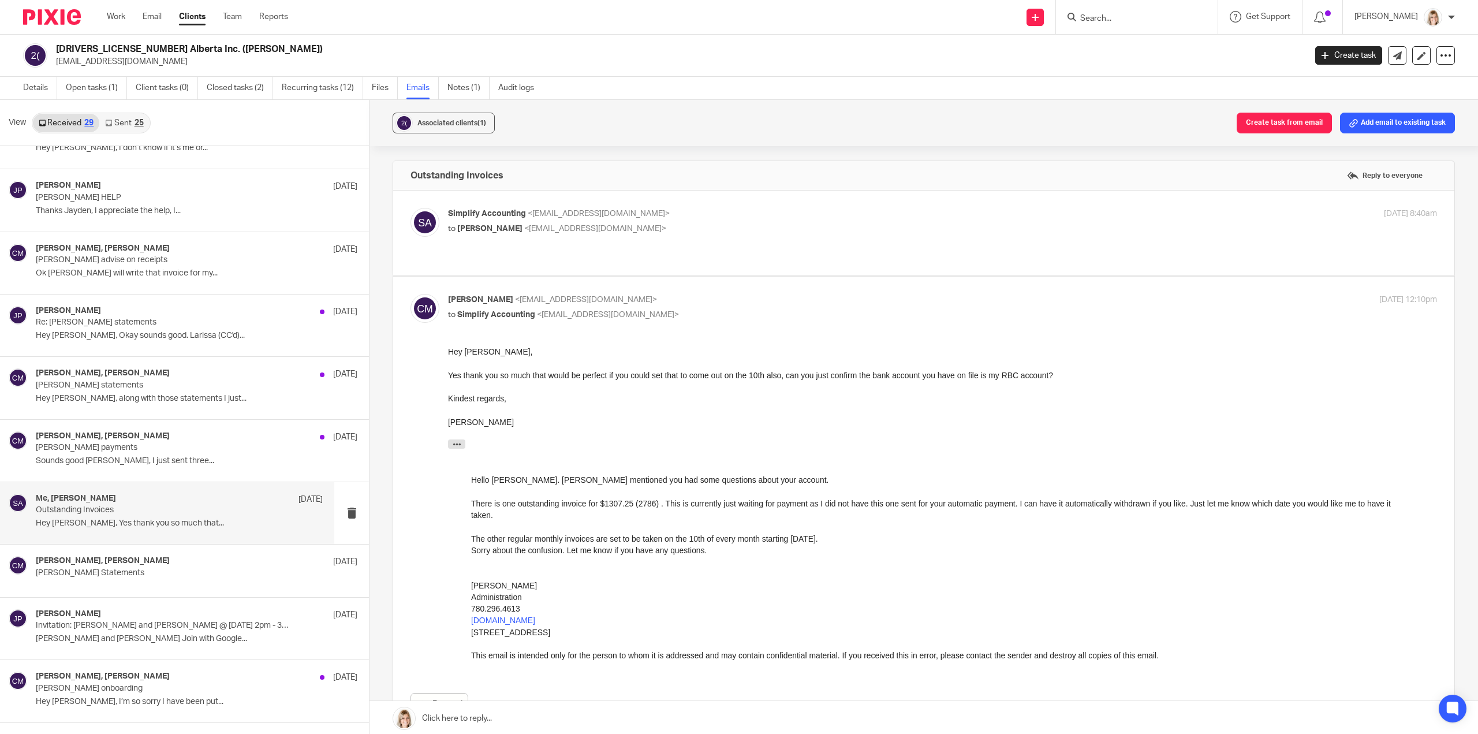
click at [716, 233] on p "to Chris Maguire <chriserd@outlook.com>" at bounding box center [777, 229] width 659 height 12
checkbox input "true"
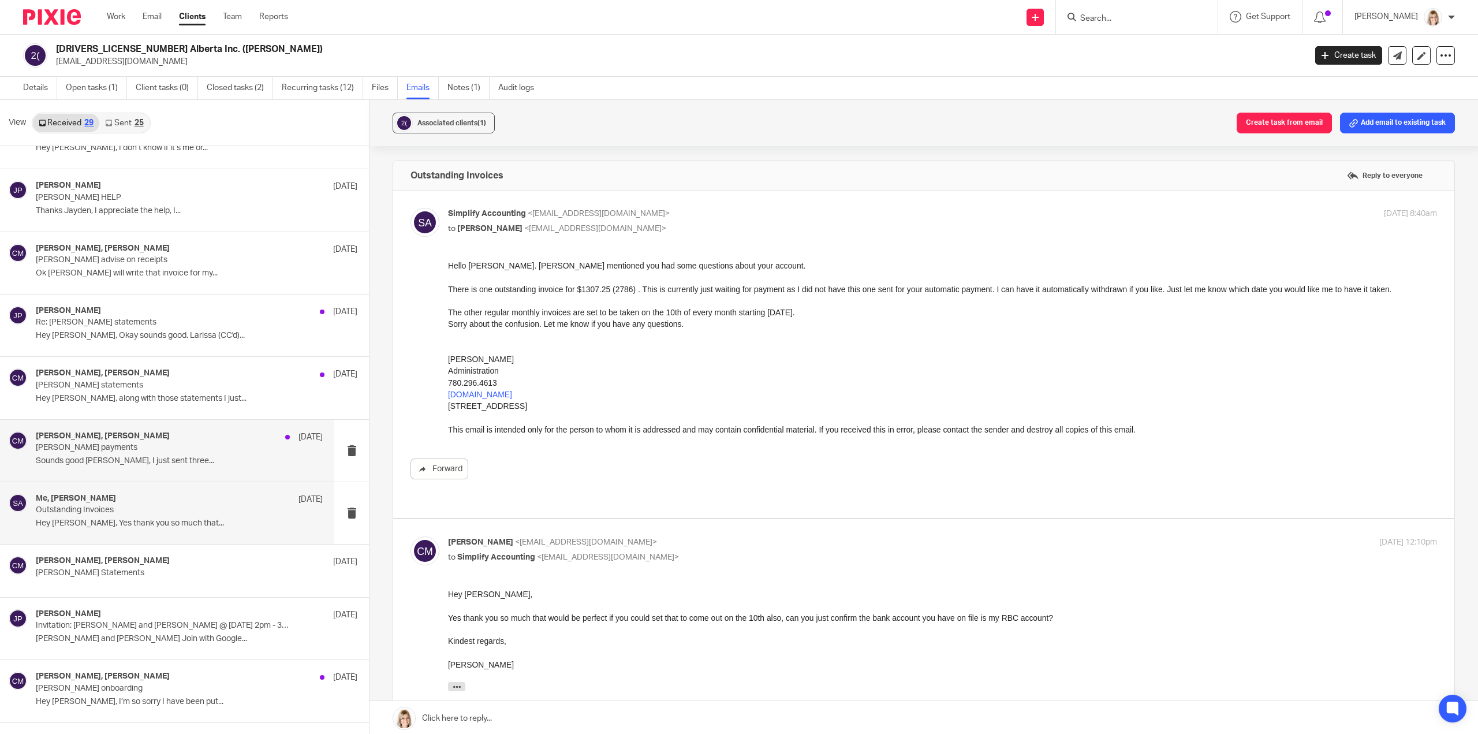
click at [185, 456] on p "Sounds good Jayden, I just sent three..." at bounding box center [179, 461] width 287 height 10
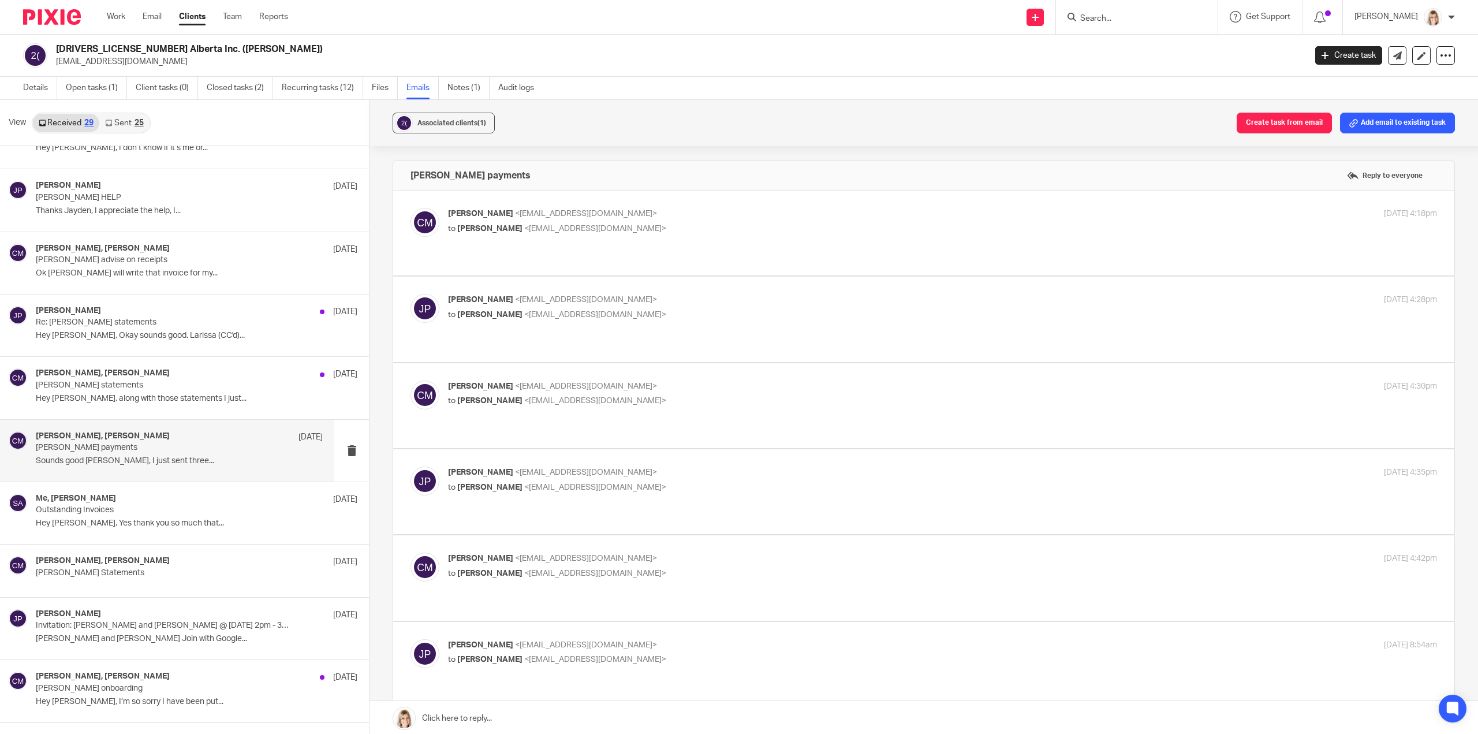
click at [681, 240] on div "Chris Maguire <chriserd@outlook.com> to Jayde Penner <jayde@simplifyaccounting.…" at bounding box center [924, 233] width 1027 height 50
click at [682, 251] on label at bounding box center [923, 233] width 1061 height 85
click at [411, 208] on input "checkbox" at bounding box center [410, 207] width 1 height 1
checkbox input "true"
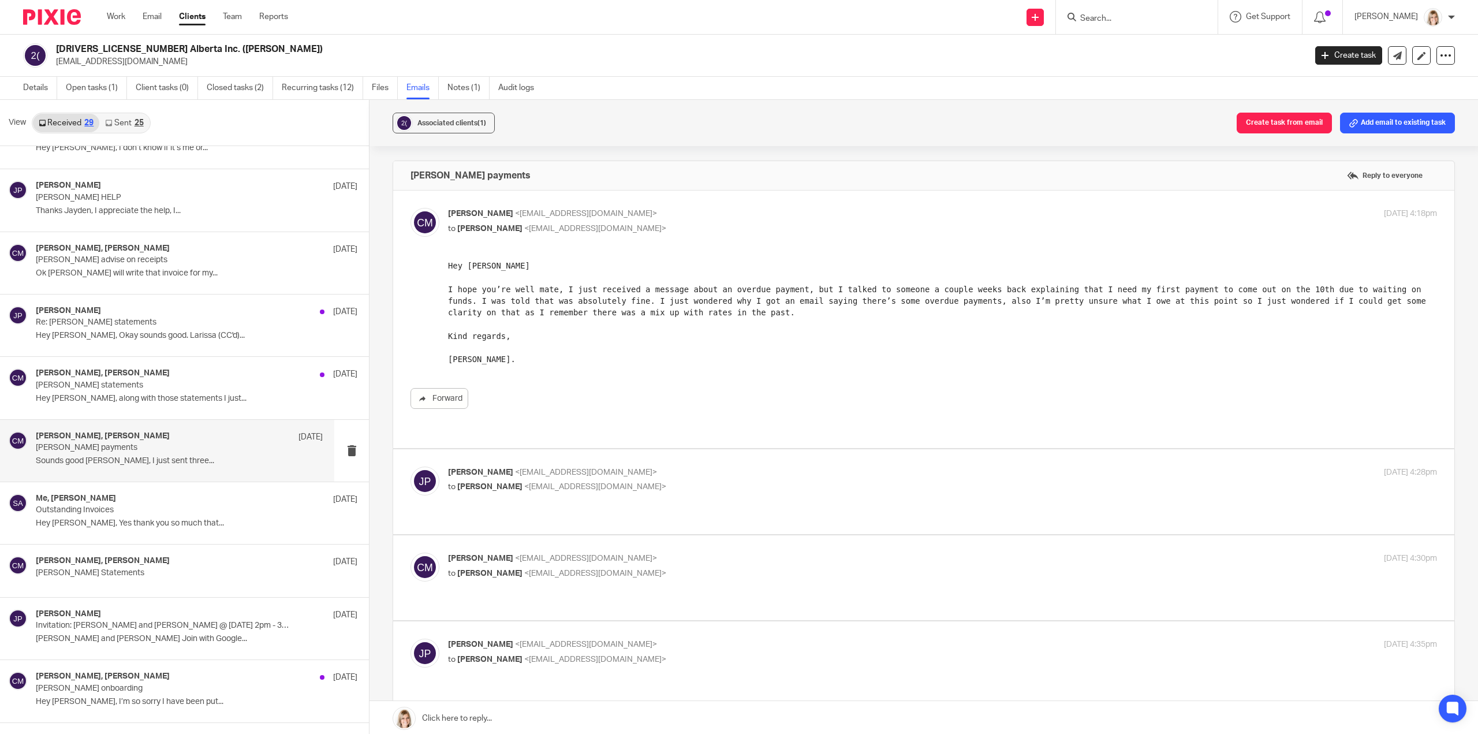
click at [671, 494] on label at bounding box center [923, 491] width 1061 height 85
click at [411, 467] on input "checkbox" at bounding box center [410, 466] width 1 height 1
checkbox input "true"
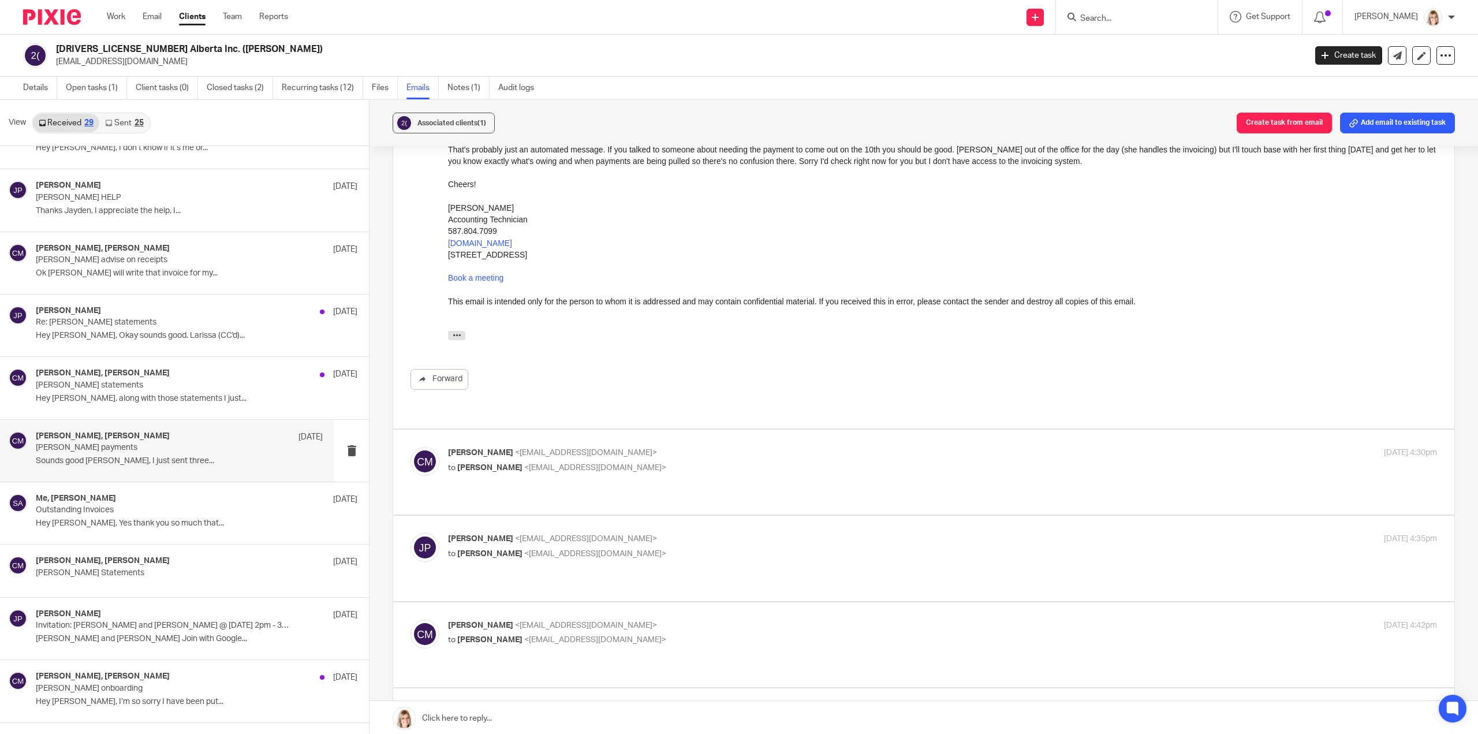
scroll to position [404, 0]
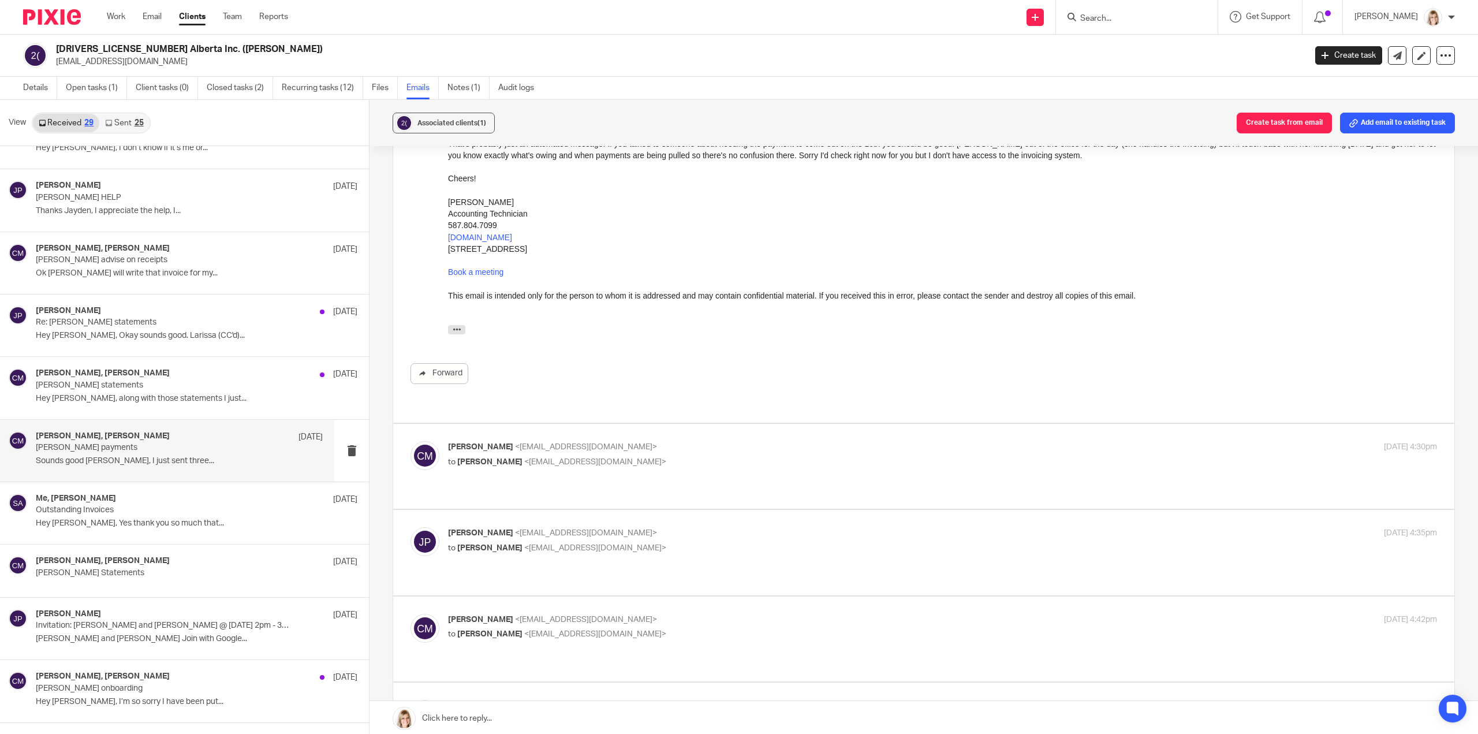
click at [667, 463] on label at bounding box center [923, 466] width 1061 height 85
click at [411, 441] on input "checkbox" at bounding box center [410, 441] width 1 height 1
checkbox input "true"
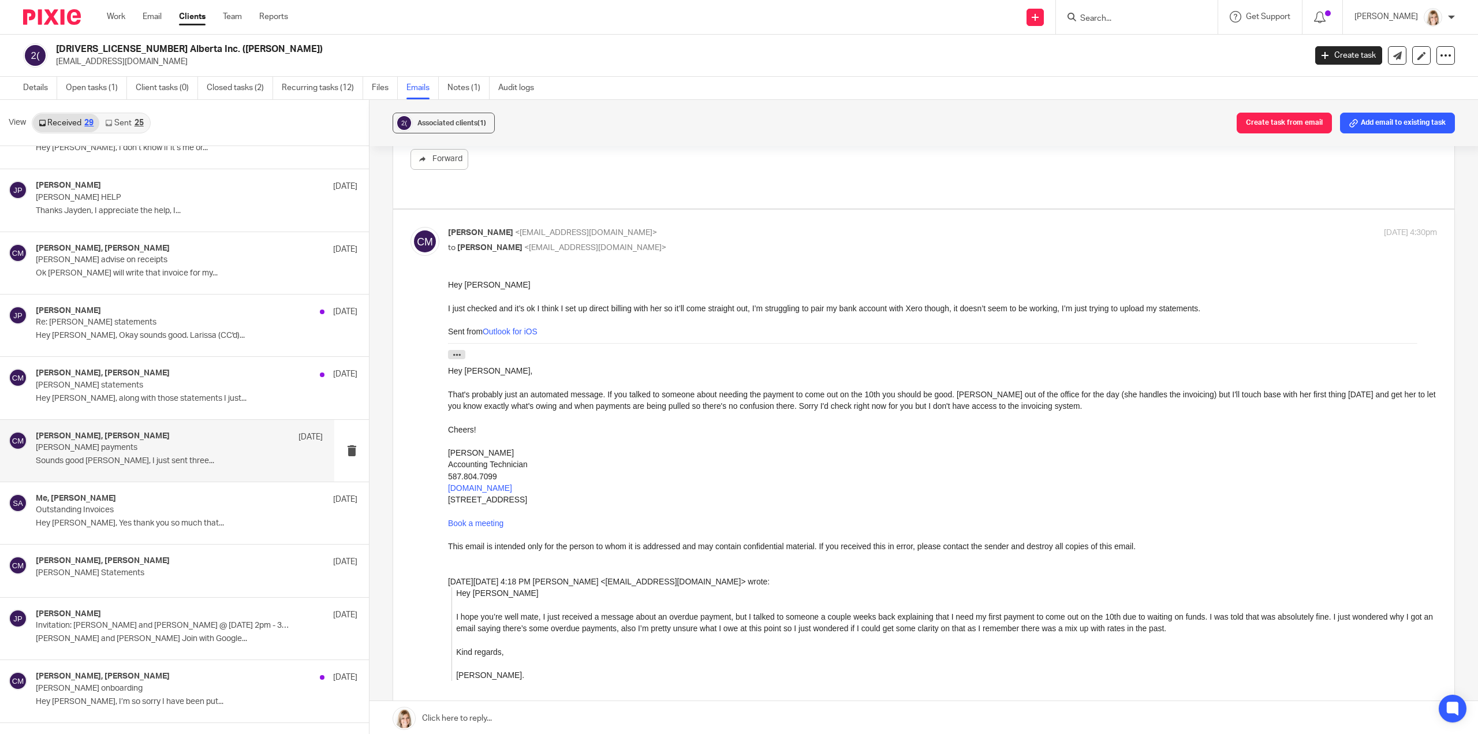
scroll to position [635, 0]
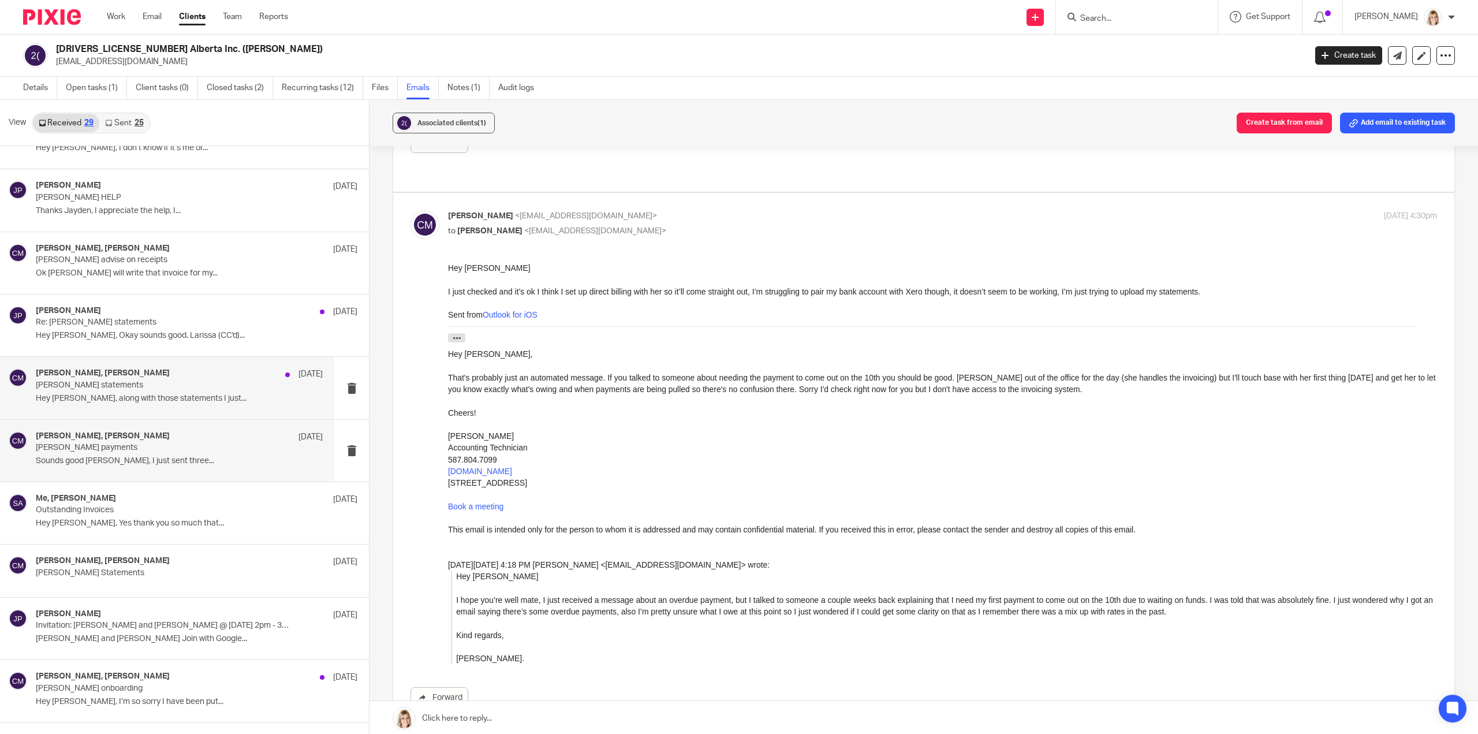
click at [242, 389] on div "Jayde Penner, Chris Maguire May 30 Chris Maguire statements Hey Jayden, along w…" at bounding box center [179, 387] width 287 height 39
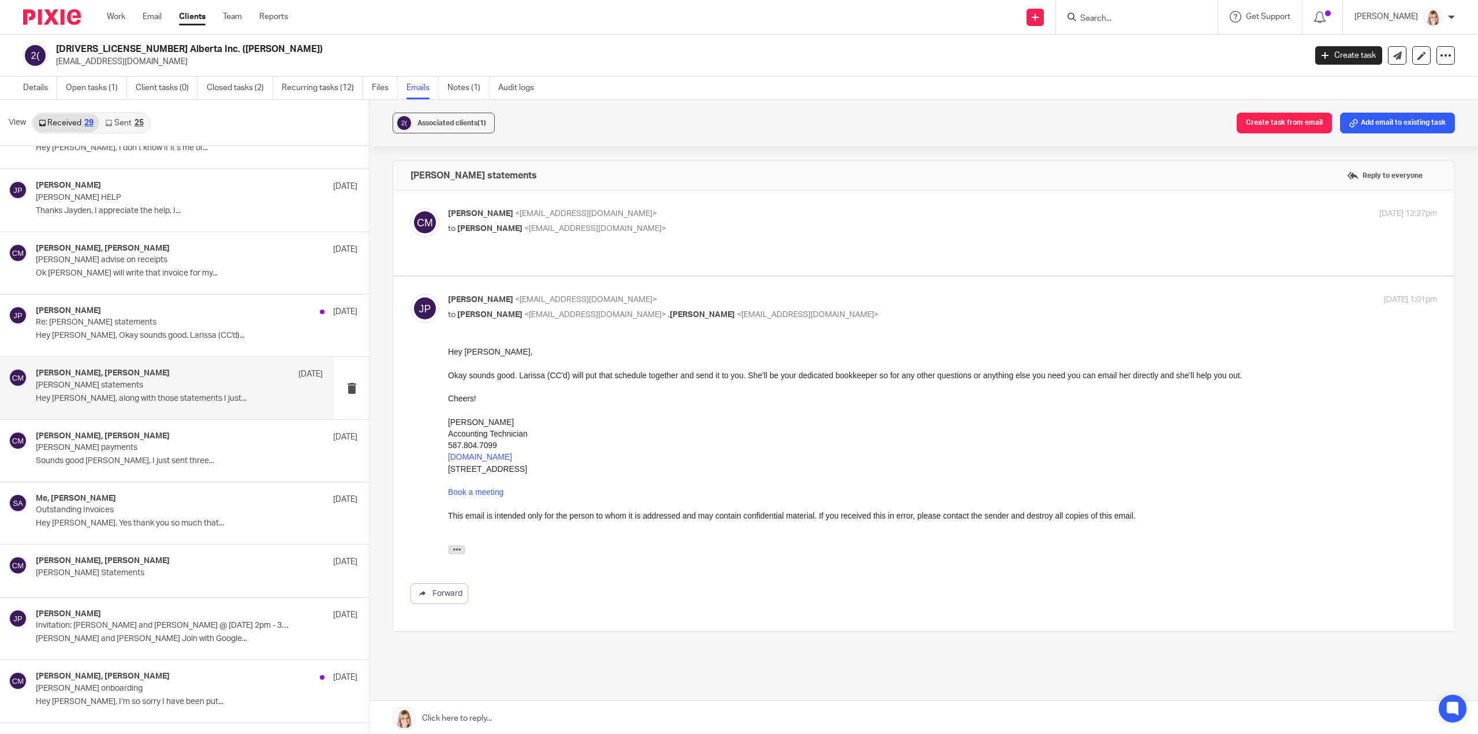
scroll to position [0, 0]
click at [643, 232] on p "to Jayde Penner <jayde@simplifyaccounting.ca>" at bounding box center [777, 229] width 659 height 12
checkbox input "true"
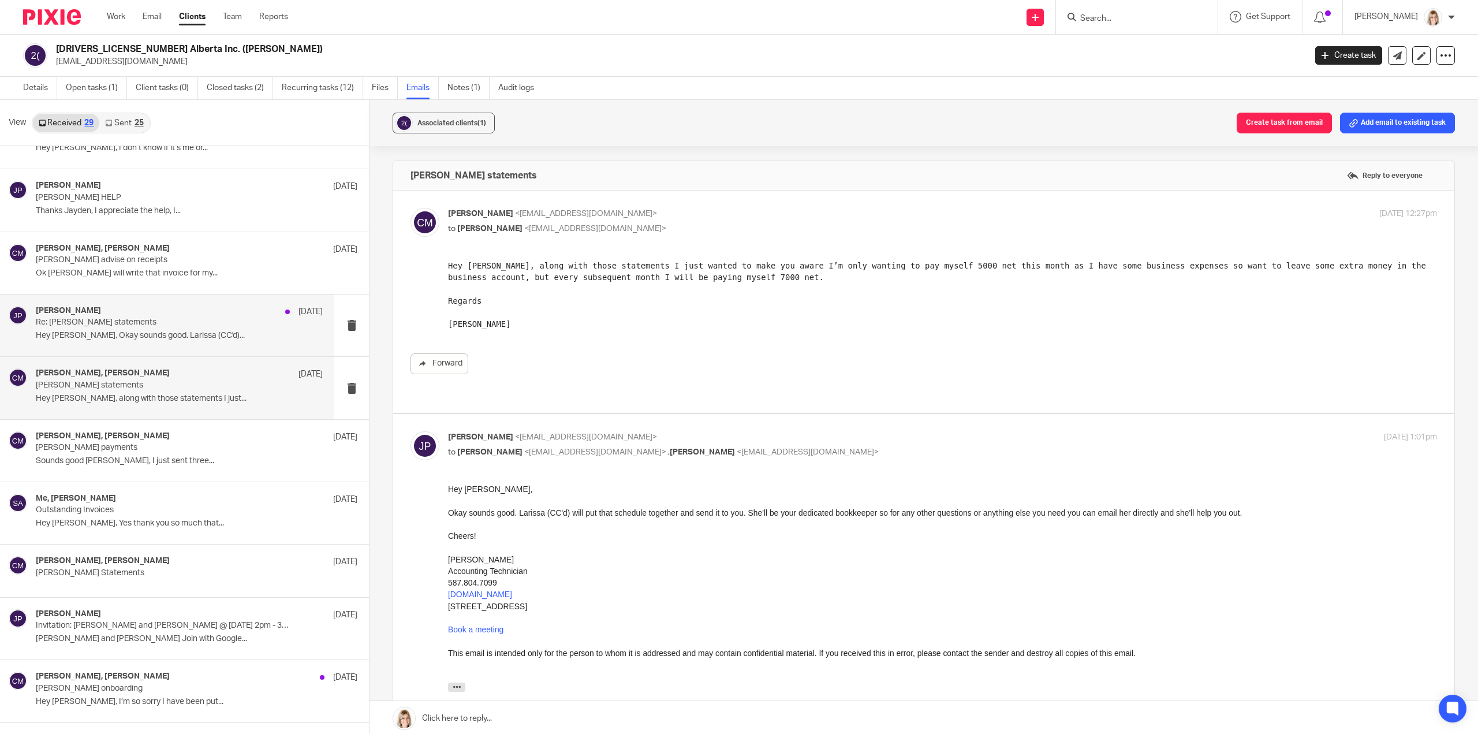
click at [204, 323] on p "Re: Chris Maguire statements" at bounding box center [151, 323] width 230 height 10
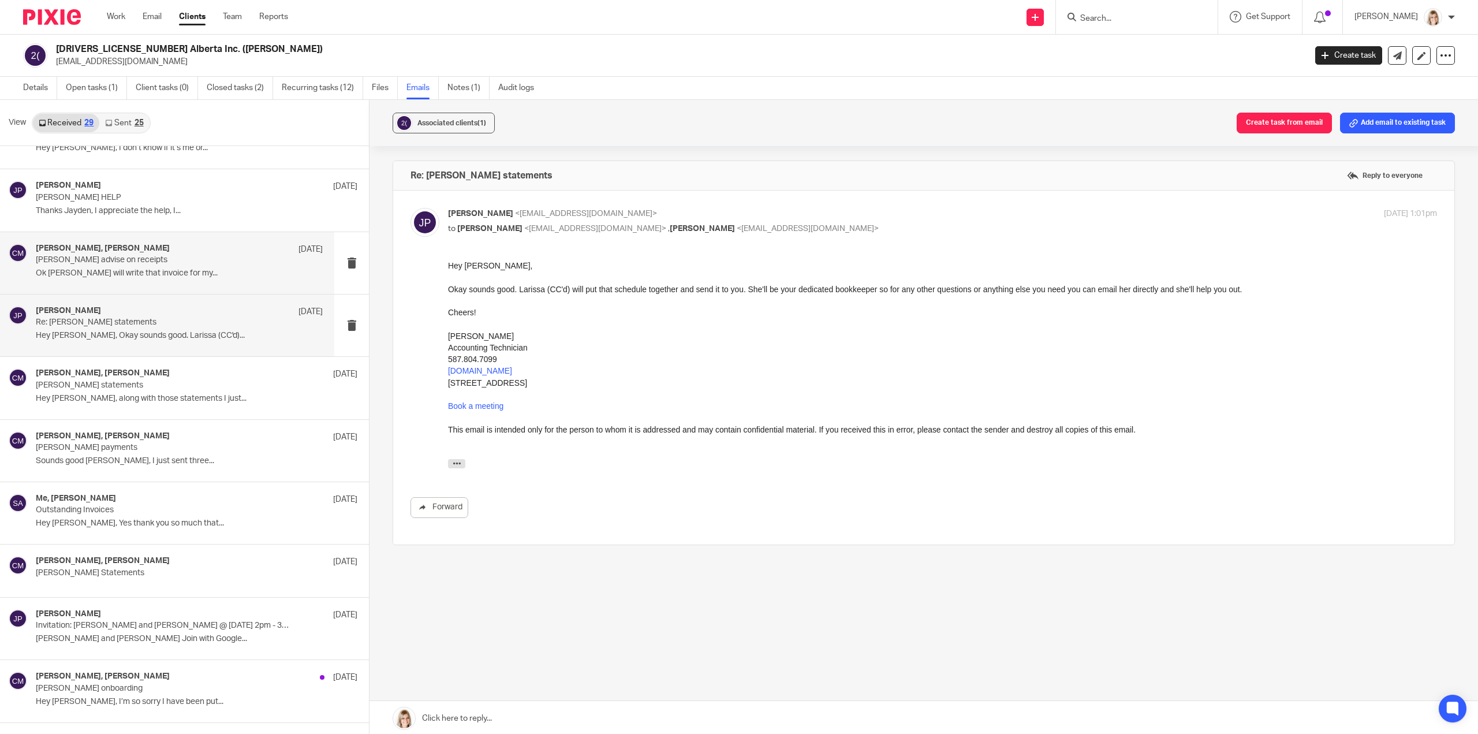
click at [186, 271] on p "Ok Larissa I will write that invoice for my..." at bounding box center [179, 274] width 287 height 10
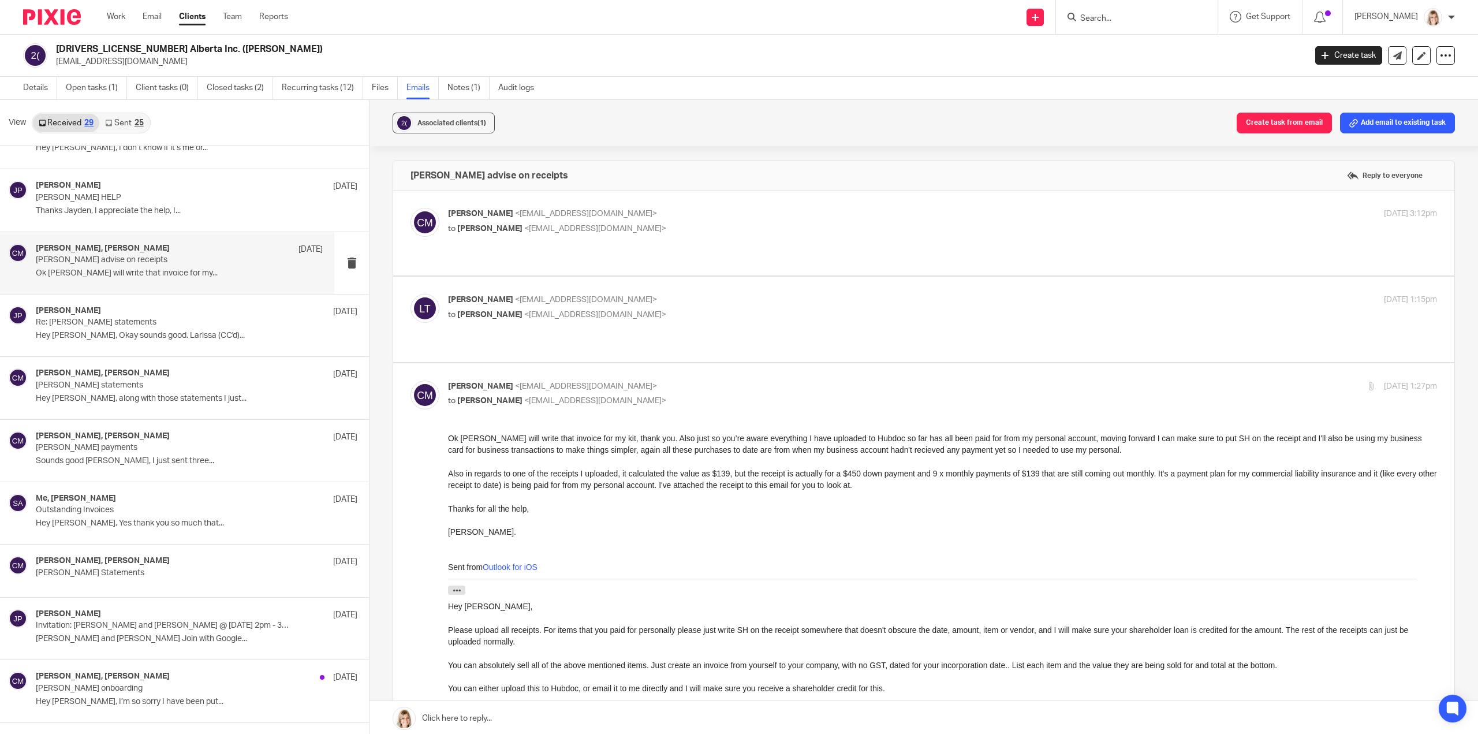
click at [685, 247] on label at bounding box center [923, 233] width 1061 height 85
click at [411, 208] on input "checkbox" at bounding box center [410, 207] width 1 height 1
checkbox input "true"
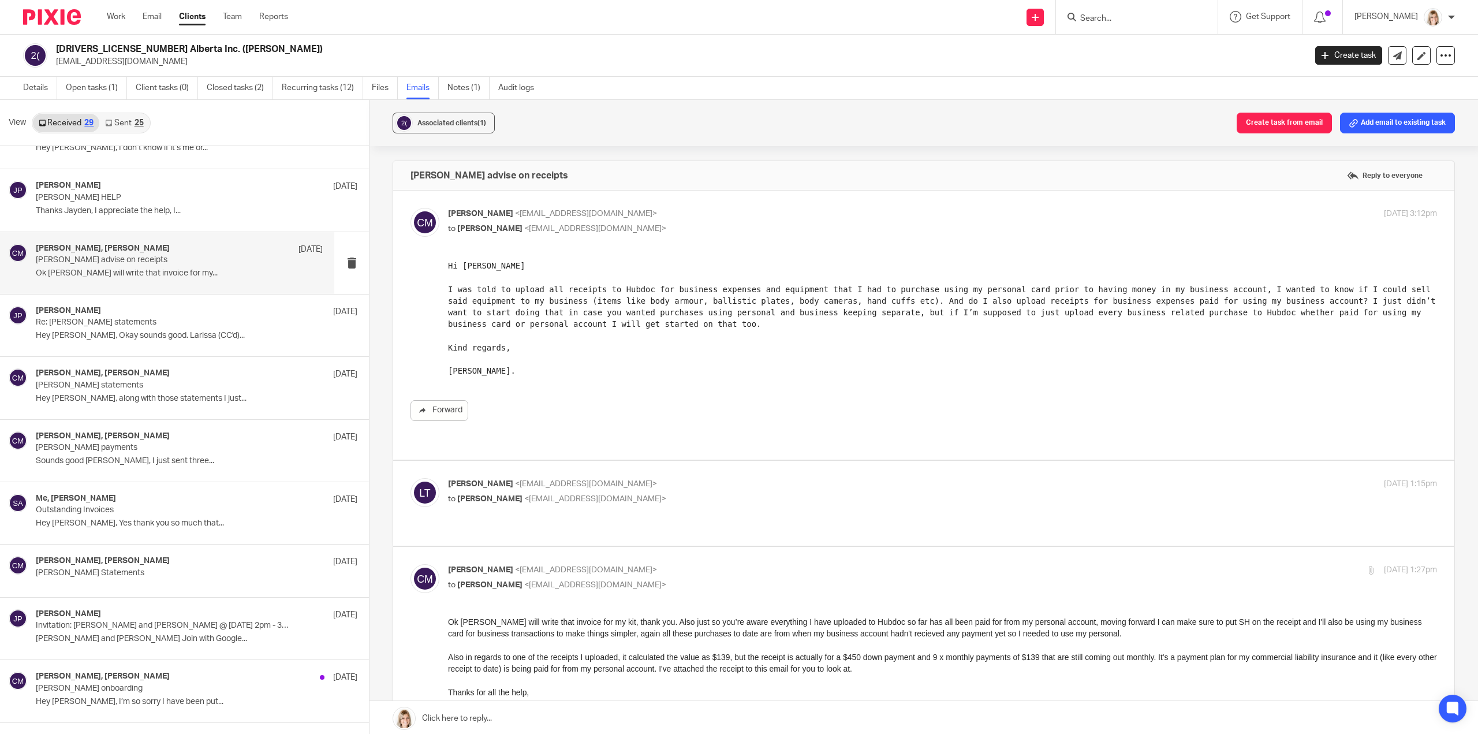
click at [735, 494] on div "Larissa Teichman <larissa@simplifyaccounting.ca> to Chris Maguire <chriserd@out…" at bounding box center [942, 492] width 989 height 29
checkbox input "true"
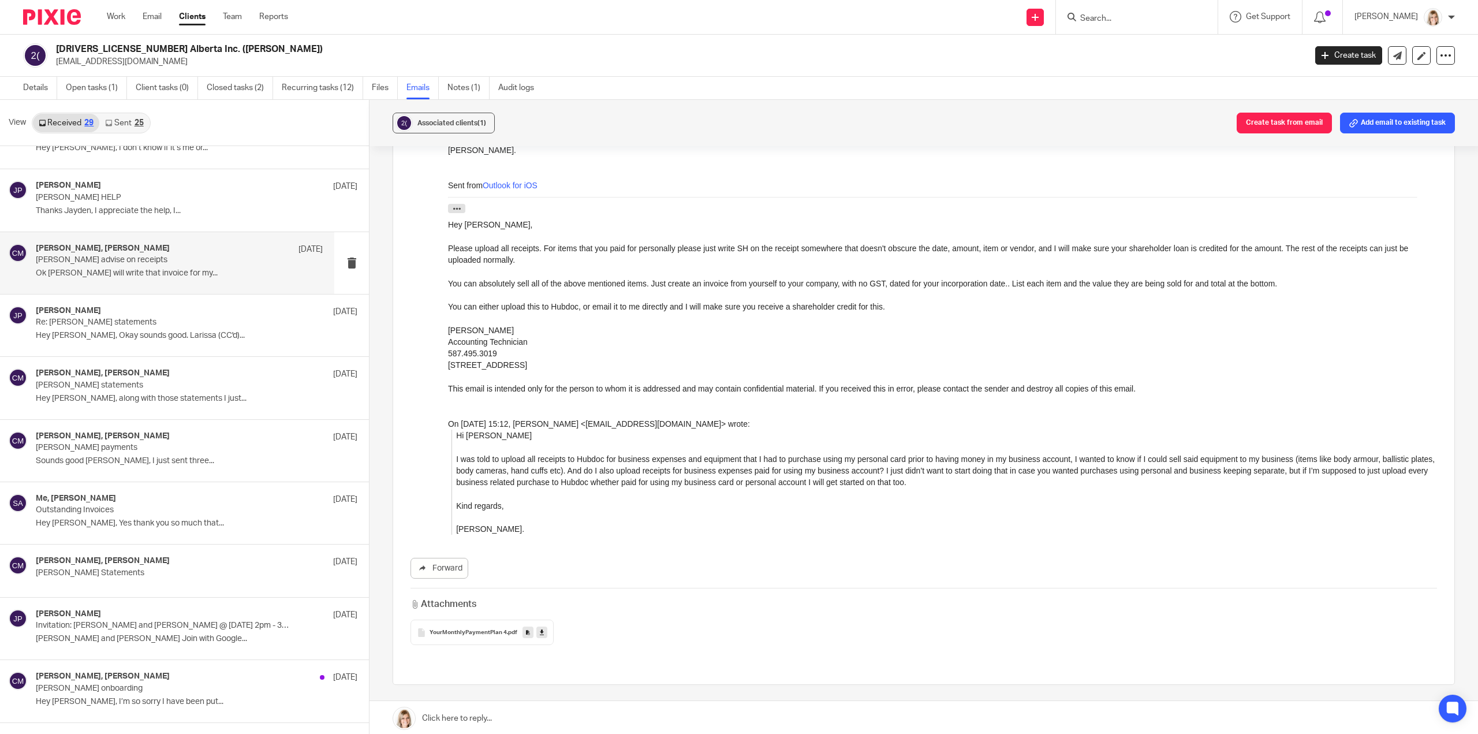
scroll to position [792, 0]
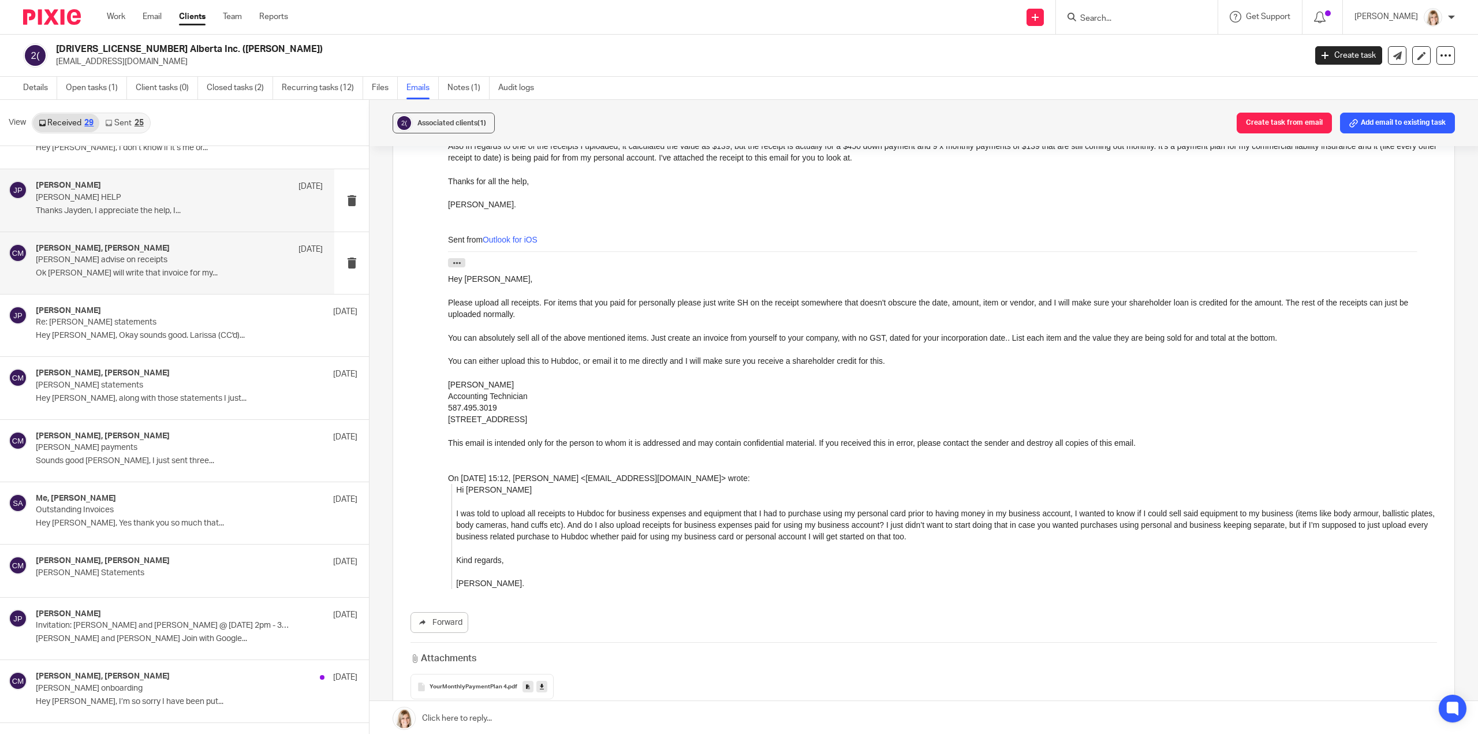
click at [179, 197] on p "Chris Maguire HELP" at bounding box center [151, 198] width 230 height 10
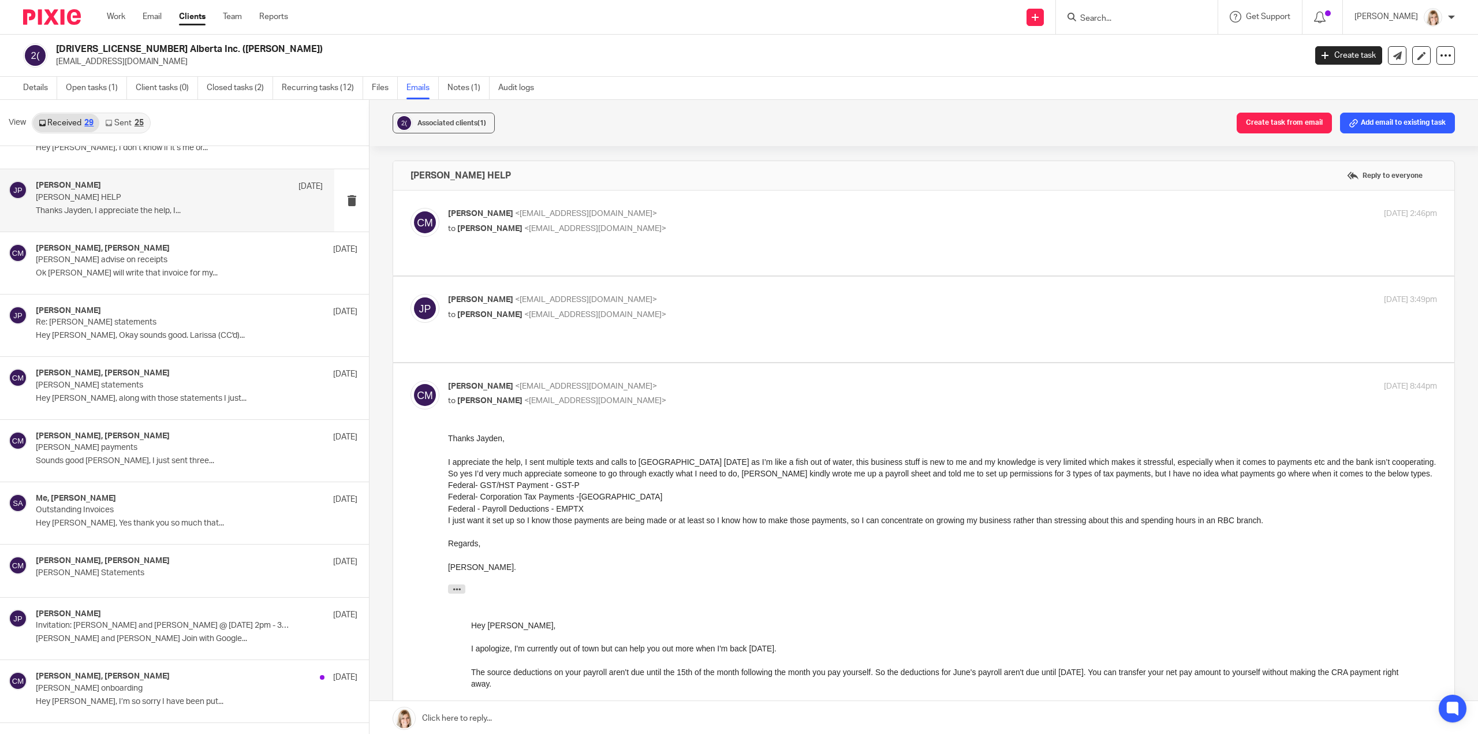
scroll to position [0, 0]
click at [731, 253] on label at bounding box center [923, 233] width 1061 height 85
click at [411, 208] on input "checkbox" at bounding box center [410, 207] width 1 height 1
checkbox input "true"
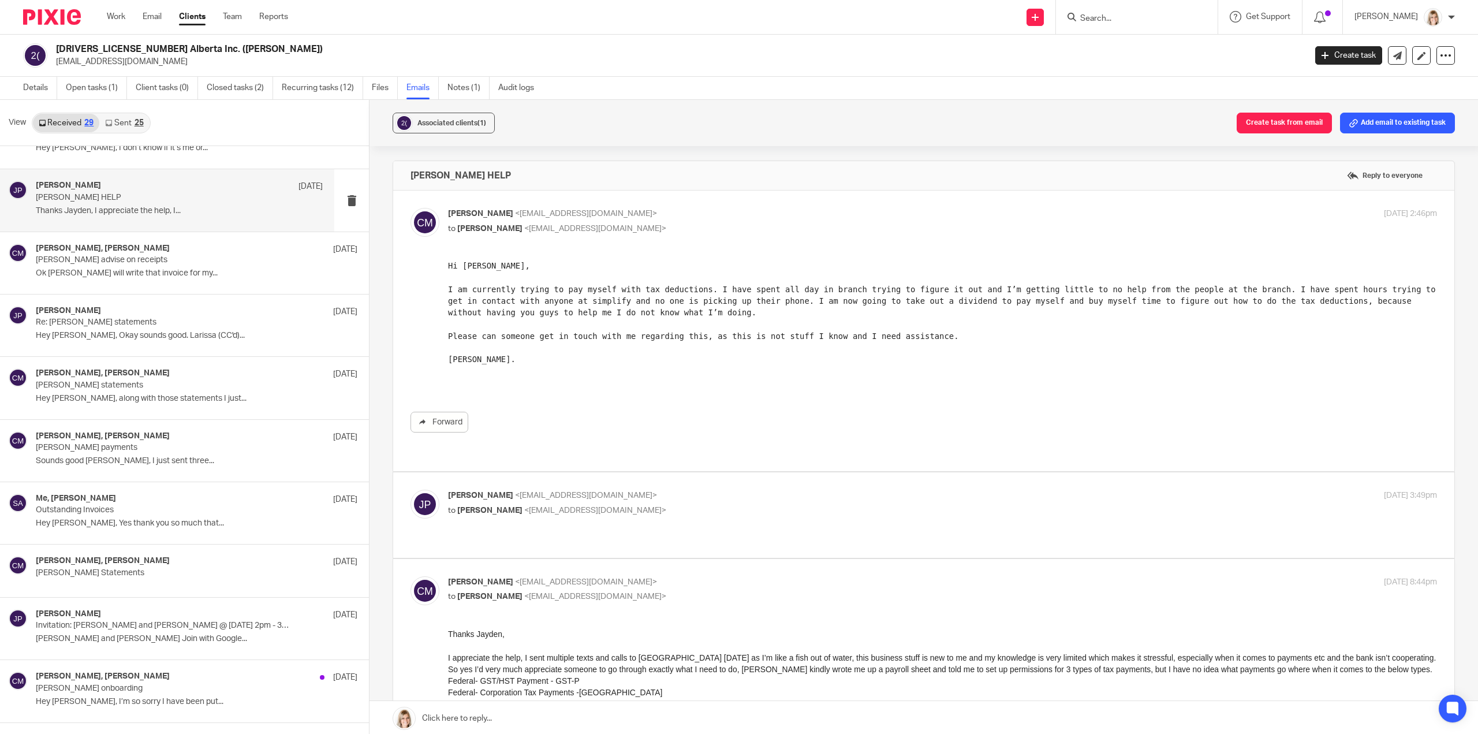
click at [732, 490] on p "Jayde Penner <jayde@simplifyaccounting.ca>" at bounding box center [777, 496] width 659 height 12
checkbox input "true"
